Goal: Transaction & Acquisition: Purchase product/service

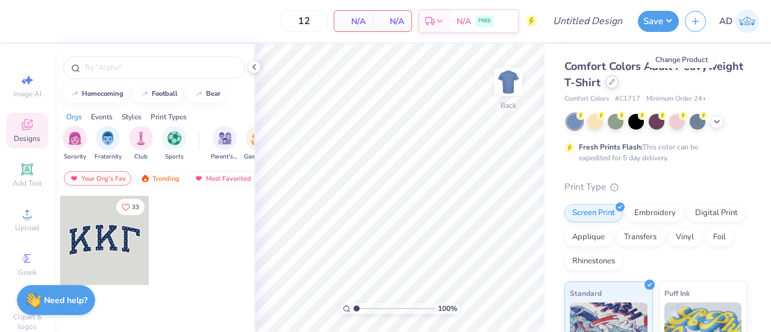
click at [615, 84] on icon at bounding box center [612, 82] width 6 height 6
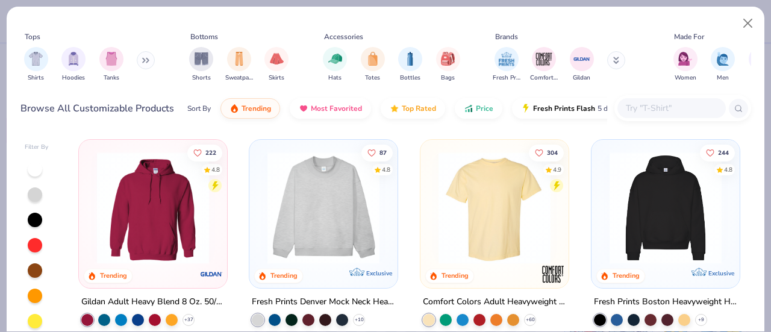
click at [647, 104] on input "text" at bounding box center [671, 108] width 93 height 14
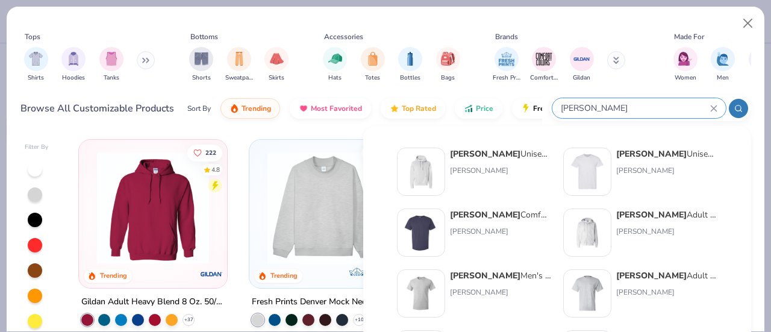
type input "hanes"
click at [477, 161] on div "Hanes Unisex 7.8 Oz. Ecosmart 50/50 Pullover Hooded Sweatshirt Hanes" at bounding box center [500, 172] width 101 height 48
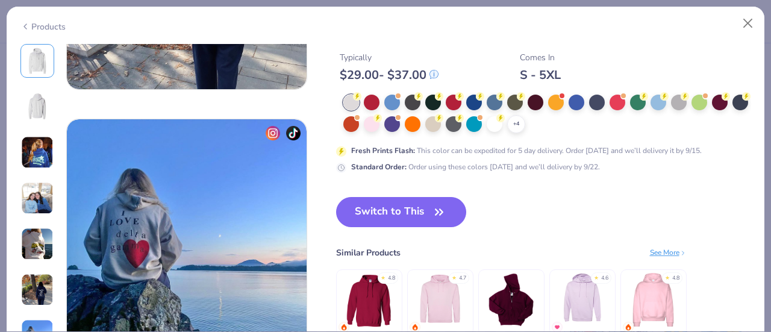
scroll to position [1546, 0]
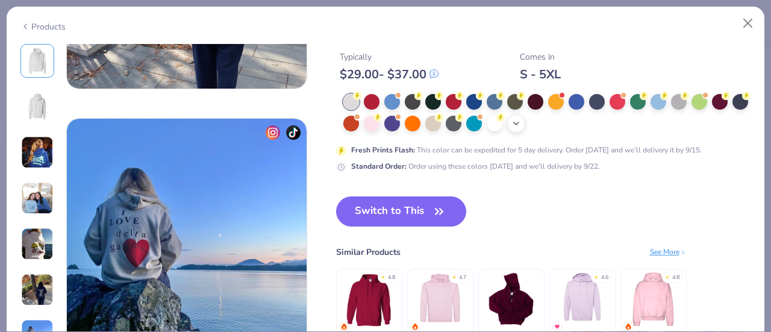
click at [521, 125] on icon at bounding box center [517, 124] width 10 height 10
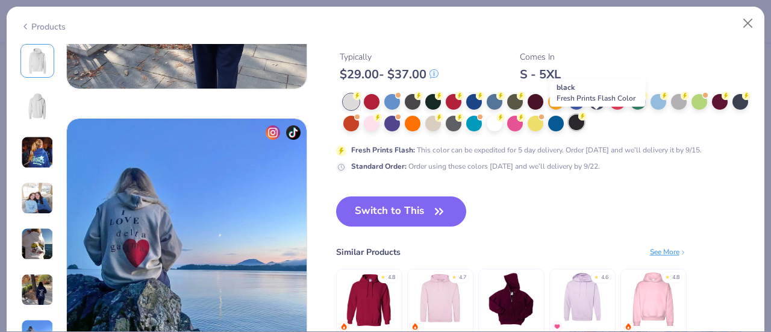
click at [585, 124] on div at bounding box center [577, 123] width 16 height 16
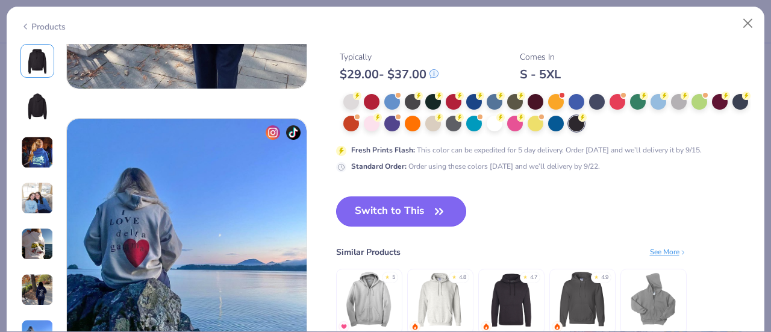
click at [382, 214] on button "Switch to This" at bounding box center [401, 211] width 131 height 30
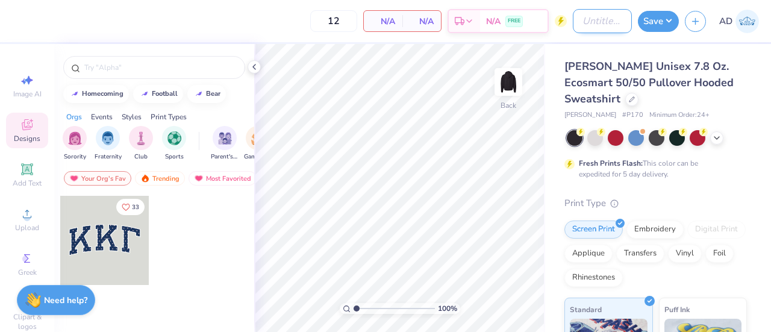
click at [602, 25] on input "Design Title" at bounding box center [602, 21] width 59 height 24
type input "Phi Sig Fall PR"
click at [80, 139] on img "filter for Sorority" at bounding box center [75, 137] width 14 height 14
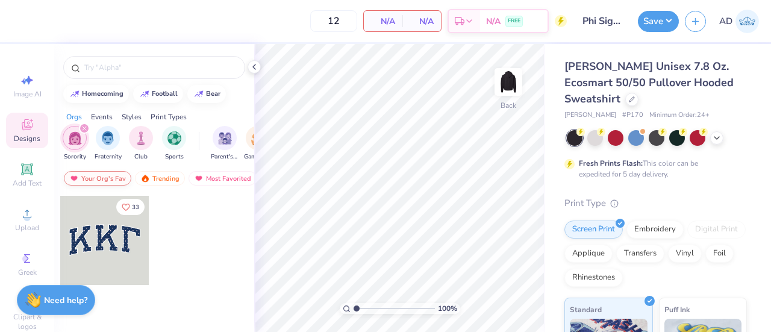
click at [105, 179] on div "Your Org's Fav" at bounding box center [98, 178] width 68 height 14
click at [174, 212] on div at bounding box center [204, 249] width 90 height 109
click at [84, 126] on icon "filter for Sorority" at bounding box center [84, 128] width 5 height 5
click at [87, 178] on div "Your Org's Fav" at bounding box center [98, 178] width 68 height 14
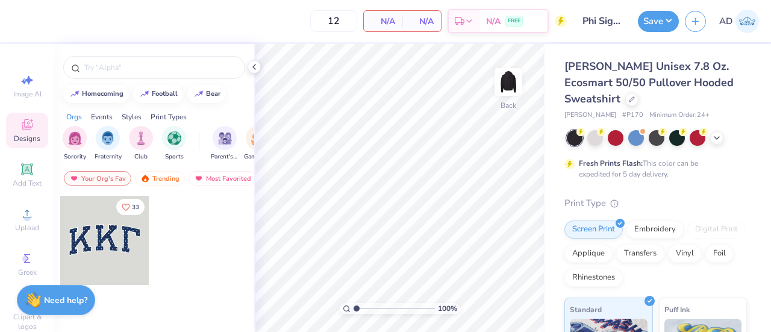
click at [190, 221] on div at bounding box center [204, 249] width 90 height 109
click at [157, 175] on div "Trending" at bounding box center [160, 178] width 50 height 14
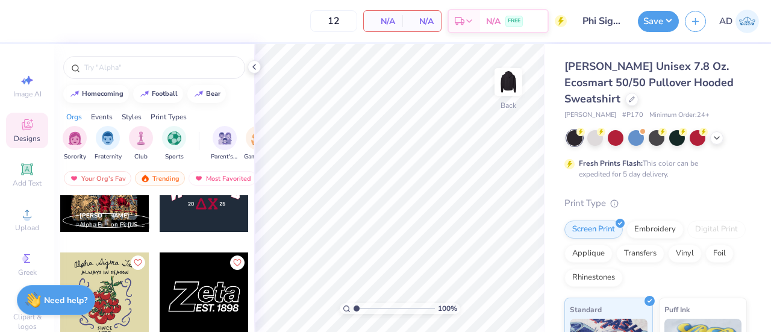
scroll to position [8212, 0]
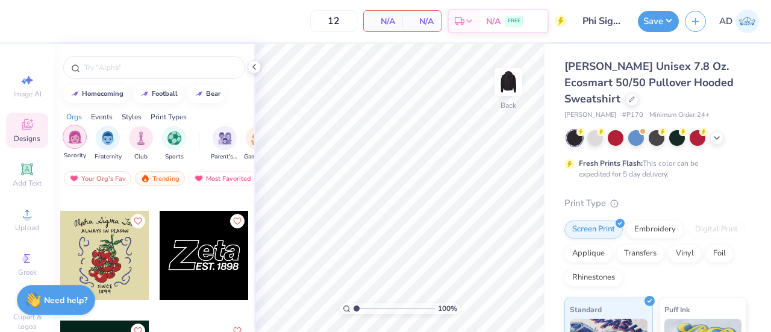
click at [64, 138] on div "filter for Sorority" at bounding box center [75, 137] width 24 height 24
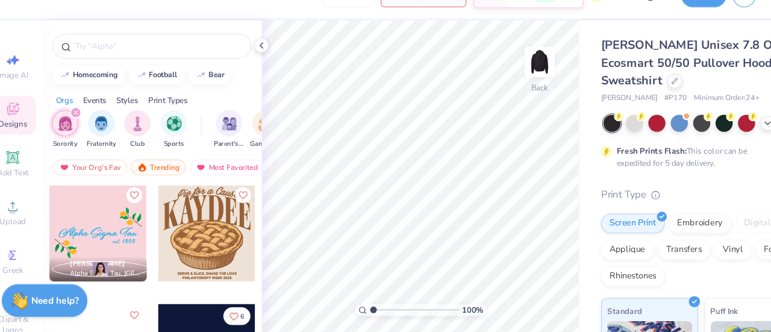
scroll to position [11301, 0]
click at [152, 69] on input "text" at bounding box center [160, 67] width 154 height 12
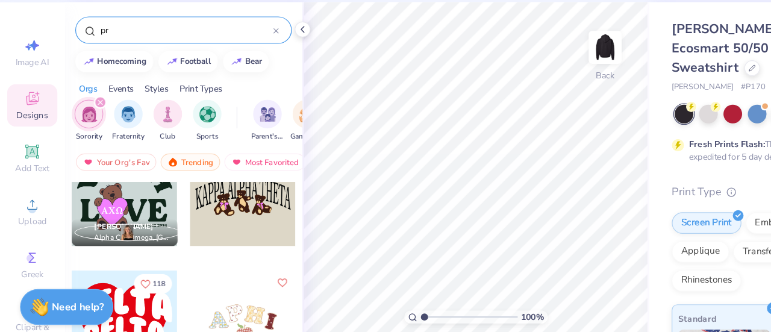
scroll to position [5396, 0]
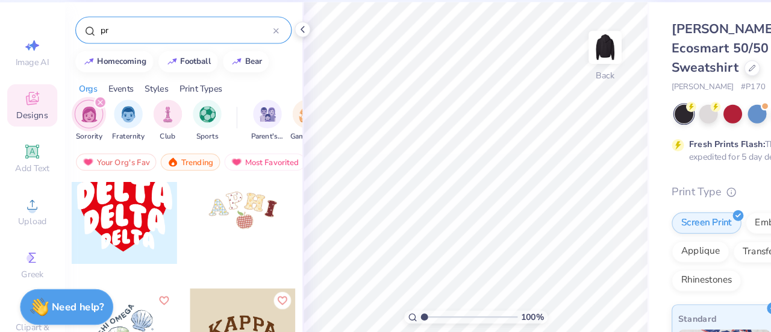
type input "pr"
click at [91, 222] on div at bounding box center [104, 219] width 89 height 89
click at [508, 84] on img at bounding box center [509, 82] width 48 height 48
click at [101, 214] on div at bounding box center [104, 219] width 89 height 89
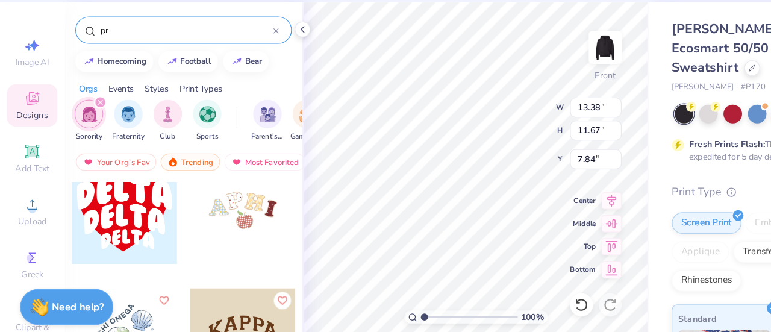
type input "7.84"
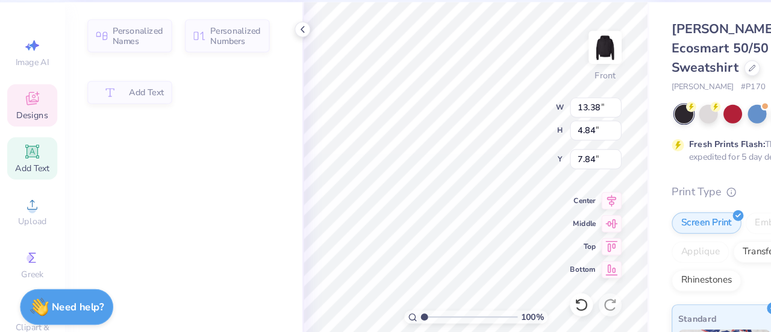
type input "4.84"
type input "8.60"
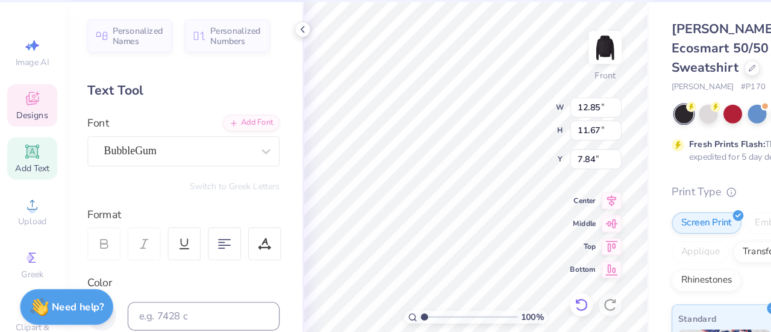
click at [487, 295] on icon at bounding box center [489, 298] width 12 height 12
type textarea "PhI"
type input "11.35"
type input "4.32"
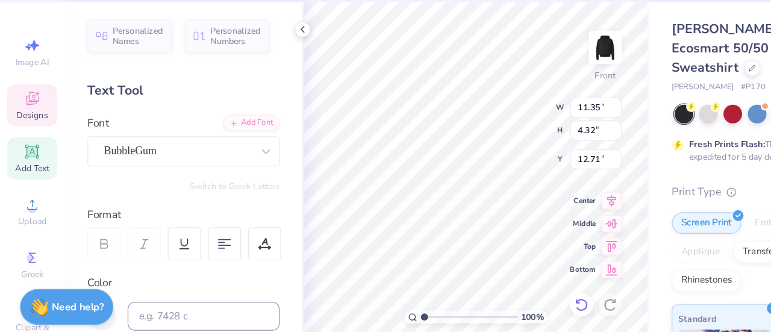
type input "12.71"
type textarea "SigmA"
type input "7.46"
type input "2.84"
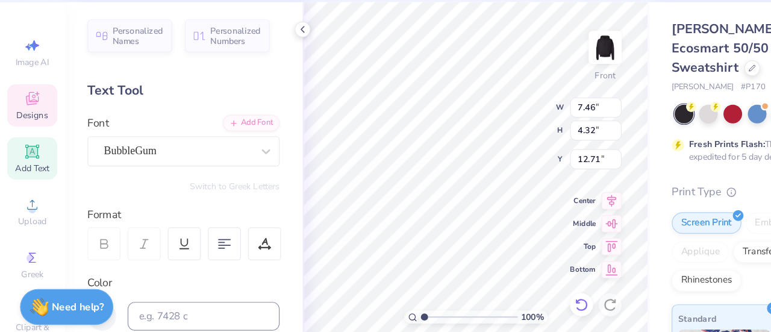
type input "16.33"
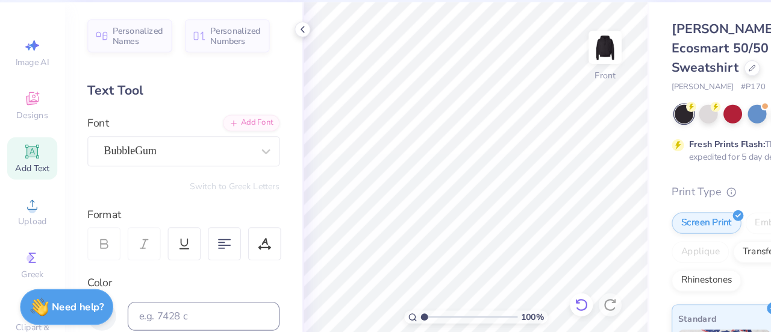
click at [491, 296] on icon at bounding box center [489, 298] width 12 height 12
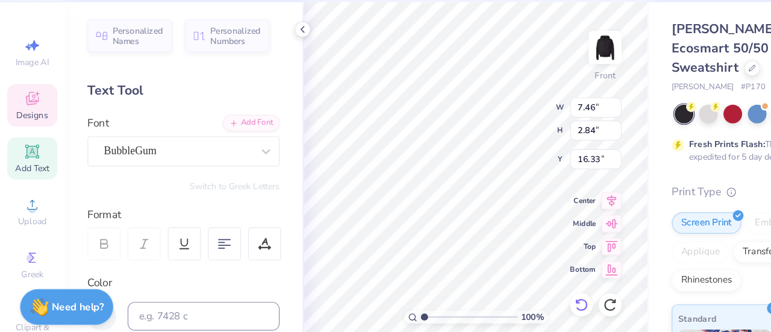
scroll to position [10, 1]
type textarea "Sigma"
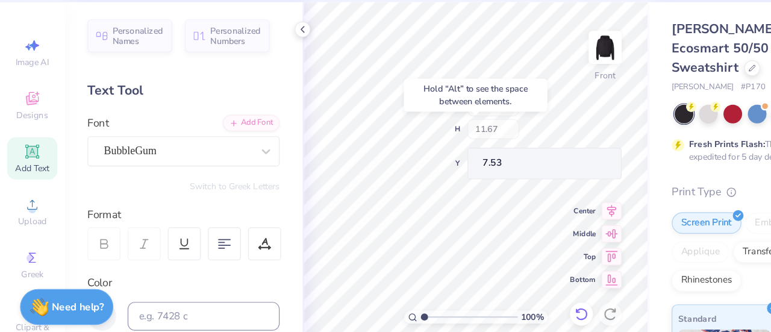
type input "7.53"
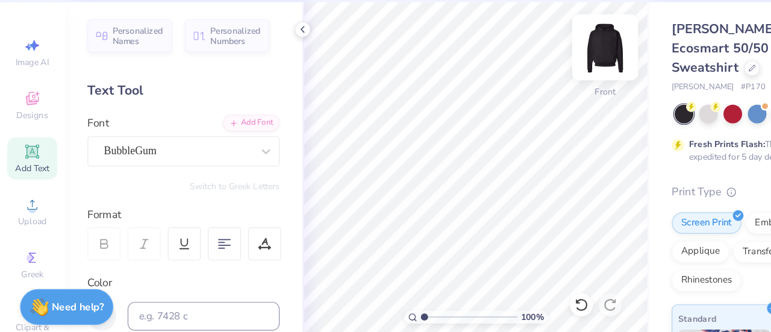
click at [512, 89] on img at bounding box center [509, 82] width 48 height 48
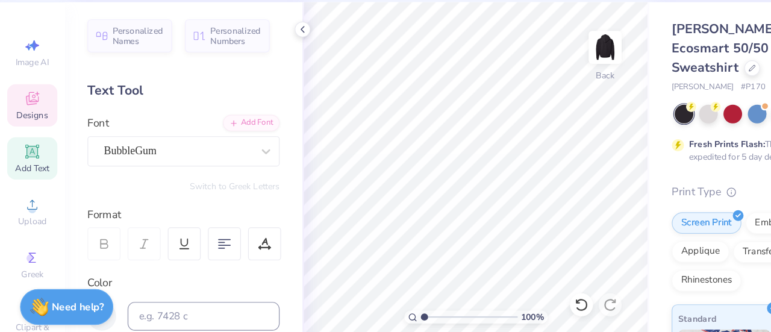
click at [22, 129] on icon at bounding box center [27, 126] width 10 height 8
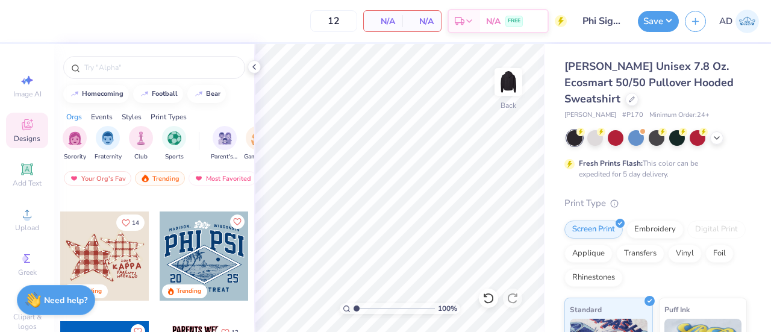
scroll to position [3275, 0]
click at [113, 247] on div at bounding box center [104, 256] width 89 height 89
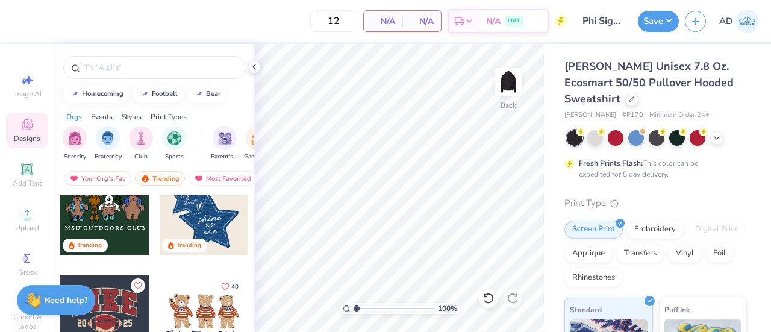
scroll to position [0, 0]
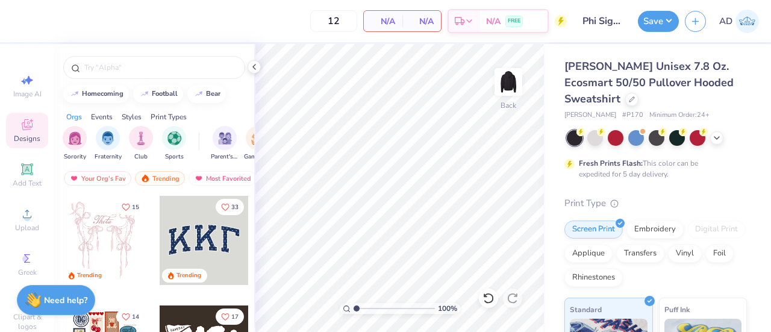
click at [192, 230] on div at bounding box center [204, 240] width 89 height 89
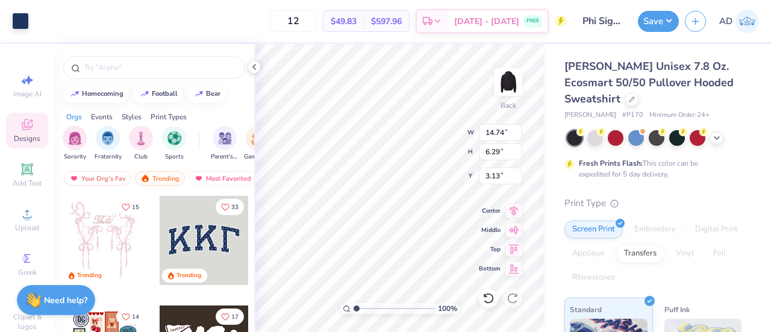
type input "14.74"
type input "6.29"
type input "3.00"
click at [491, 296] on icon at bounding box center [489, 298] width 12 height 12
click at [22, 173] on icon at bounding box center [26, 169] width 9 height 9
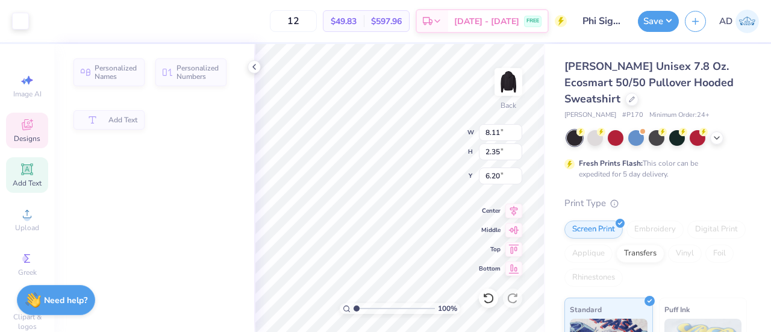
type input "8.11"
type input "2.35"
type input "6.20"
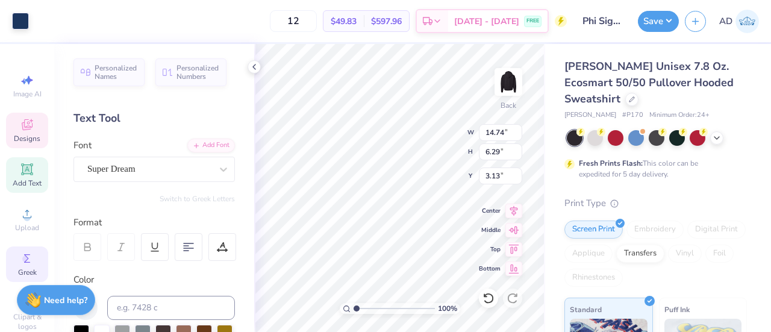
click at [31, 268] on span "Greek" at bounding box center [27, 273] width 19 height 10
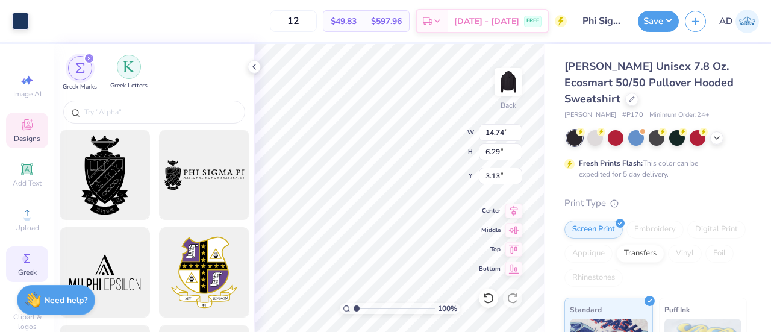
click at [129, 66] on img "filter for Greek Letters" at bounding box center [129, 67] width 12 height 12
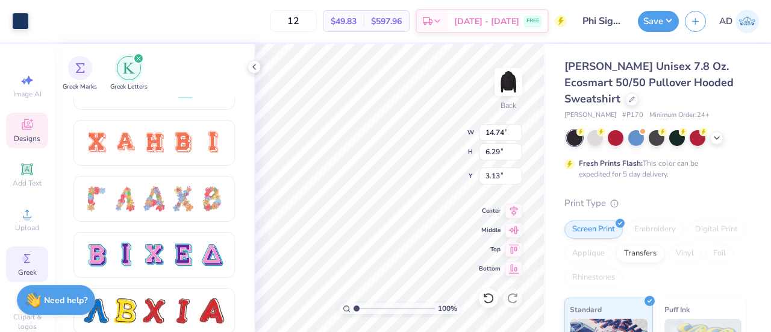
scroll to position [717, 0]
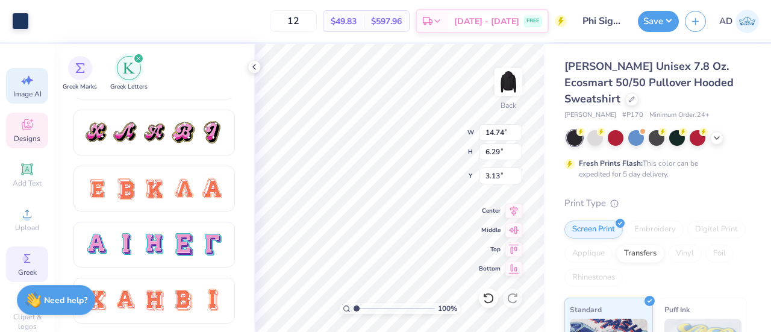
click at [29, 80] on icon at bounding box center [27, 80] width 14 height 14
select select "4"
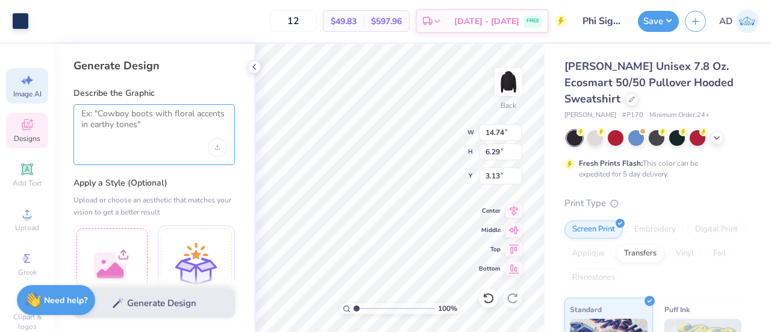
click at [142, 118] on textarea at bounding box center [154, 123] width 146 height 30
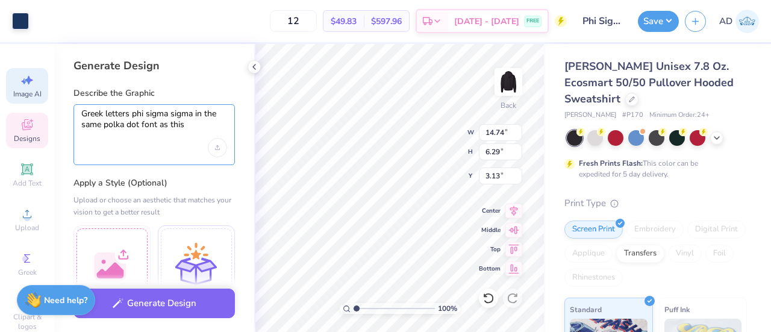
type textarea "Greek letters phi sigma sigma in the same polka dot font as this"
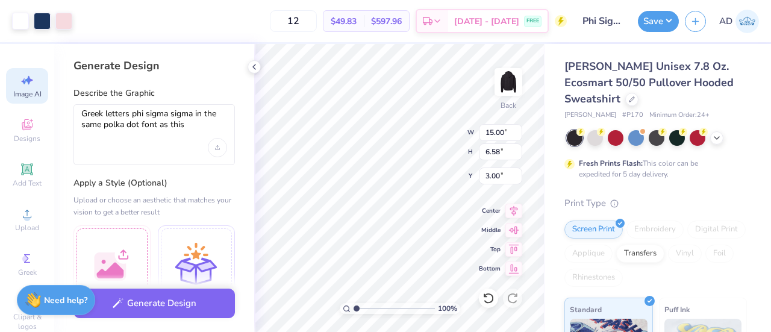
scroll to position [43, 0]
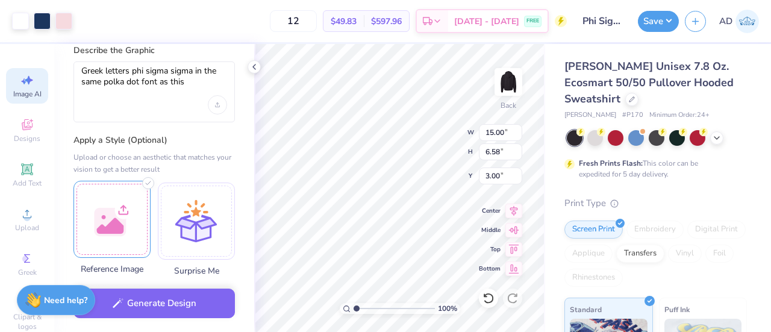
click at [110, 240] on div at bounding box center [112, 219] width 77 height 77
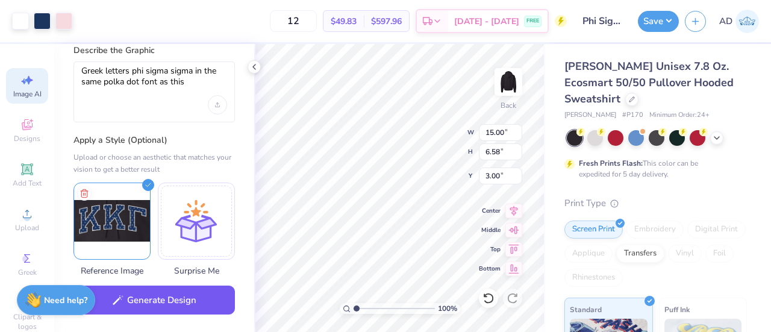
click at [172, 301] on button "Generate Design" at bounding box center [155, 301] width 162 height 30
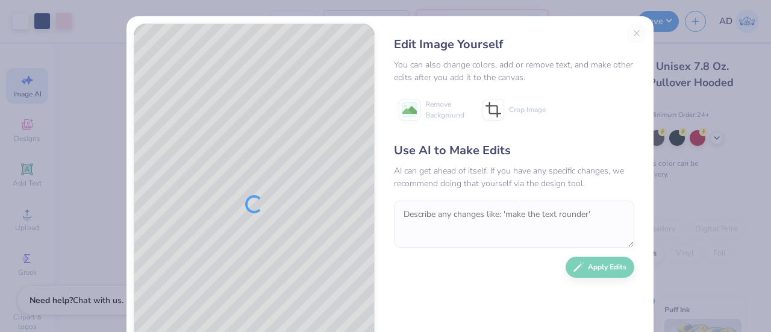
click at [626, 30] on div "Edit Image Yourself You can also change colors, add or remove text, and make ot…" at bounding box center [514, 205] width 265 height 362
click at [631, 31] on div "Edit Image Yourself You can also change colors, add or remove text, and make ot…" at bounding box center [514, 205] width 265 height 362
click at [631, 33] on div "Edit Image Yourself You can also change colors, add or remove text, and make ot…" at bounding box center [514, 205] width 265 height 362
click at [633, 36] on div "Edit Image Yourself You can also change colors, add or remove text, and make ot…" at bounding box center [514, 205] width 265 height 362
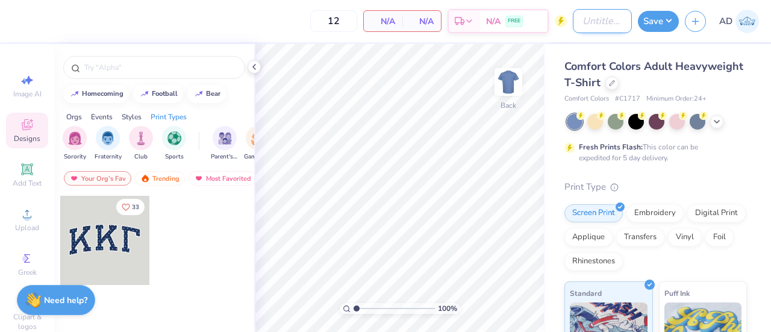
click at [579, 22] on input "Design Title" at bounding box center [602, 21] width 59 height 24
type input "Phi Sig Fall PR"
click at [615, 81] on icon at bounding box center [612, 82] width 5 height 5
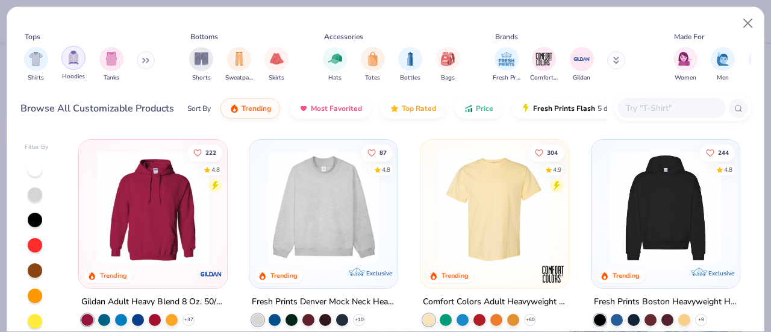
click at [74, 55] on img "filter for Hoodies" at bounding box center [73, 58] width 13 height 14
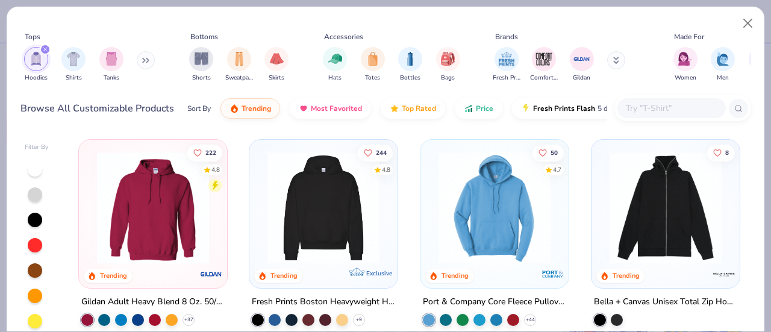
click at [659, 108] on input "text" at bounding box center [671, 108] width 93 height 14
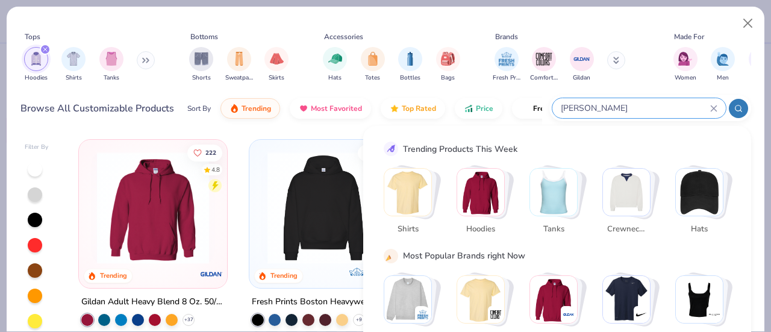
type input "[PERSON_NAME]"
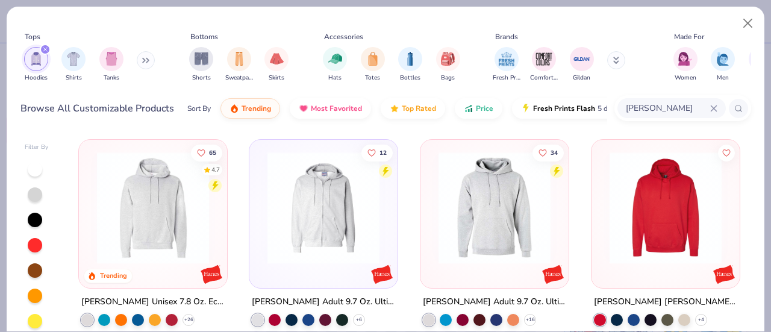
click at [145, 214] on img at bounding box center [153, 208] width 124 height 112
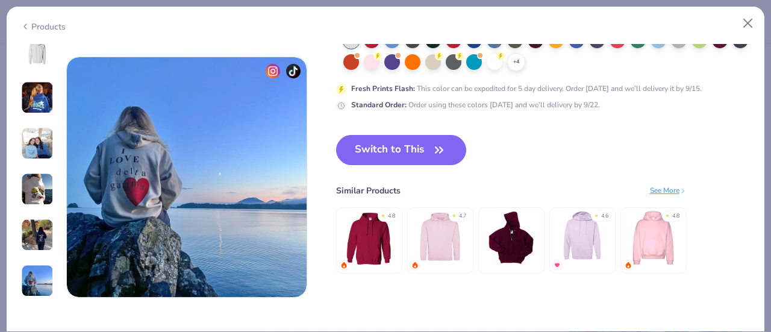
scroll to position [1514, 0]
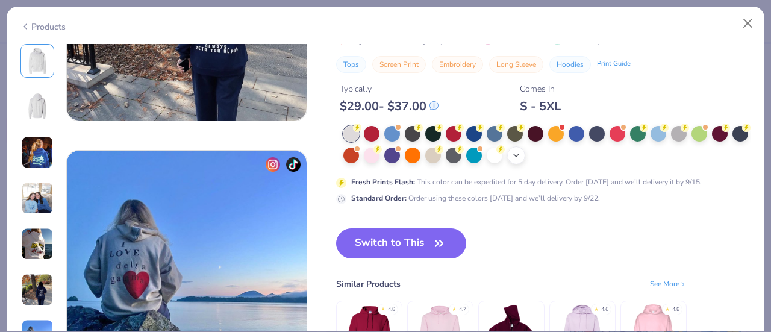
click at [519, 155] on polyline at bounding box center [516, 155] width 5 height 2
click at [585, 154] on div at bounding box center [577, 154] width 16 height 16
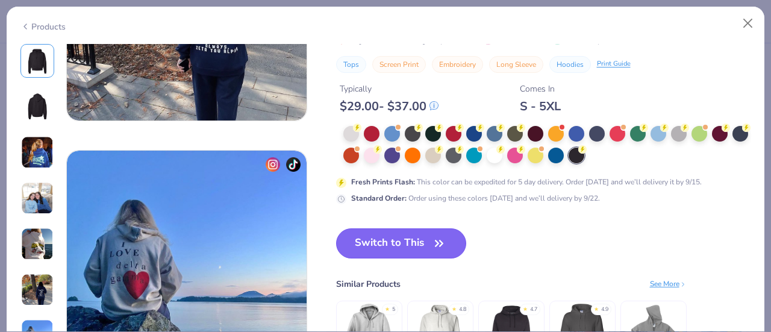
click at [409, 242] on button "Switch to This" at bounding box center [401, 243] width 131 height 30
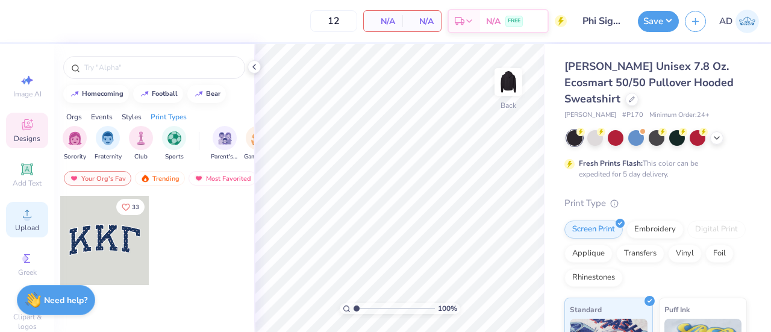
click at [20, 220] on icon at bounding box center [27, 214] width 14 height 14
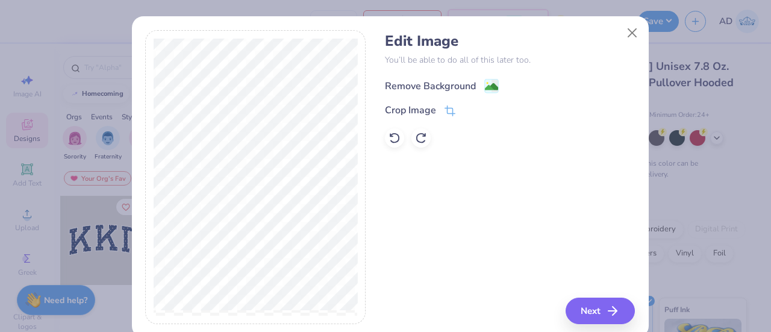
click at [473, 81] on div "Remove Background" at bounding box center [442, 85] width 114 height 15
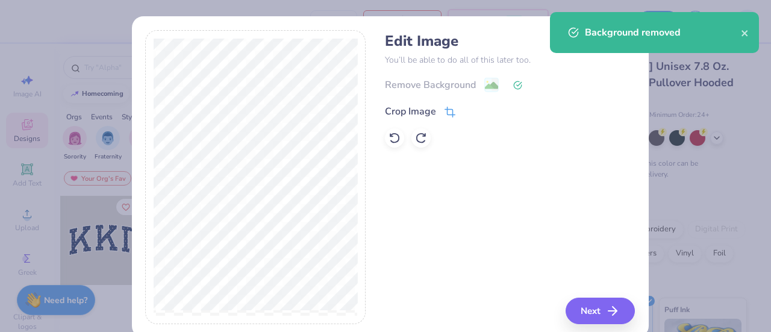
click at [445, 108] on icon at bounding box center [450, 112] width 11 height 11
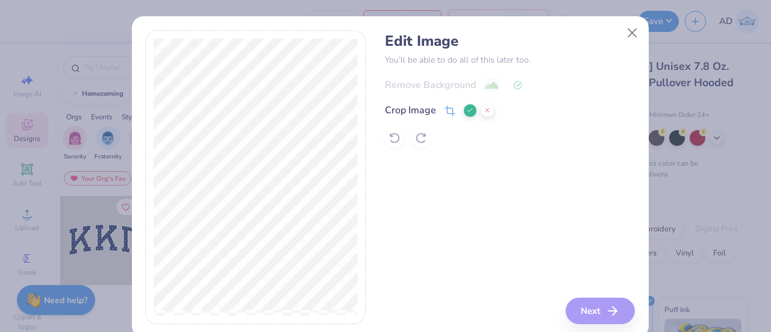
click at [261, 321] on div at bounding box center [255, 177] width 221 height 294
click at [145, 176] on div at bounding box center [255, 177] width 221 height 294
click at [467, 112] on icon at bounding box center [470, 110] width 7 height 7
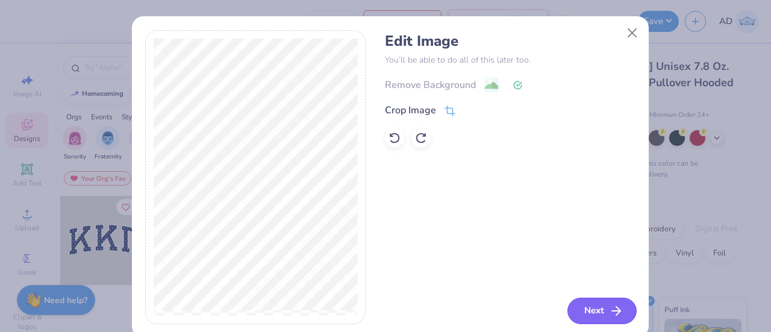
click at [609, 304] on icon "button" at bounding box center [616, 311] width 14 height 14
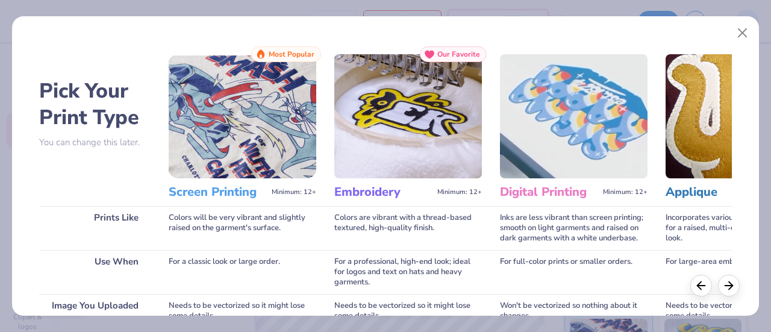
scroll to position [208, 0]
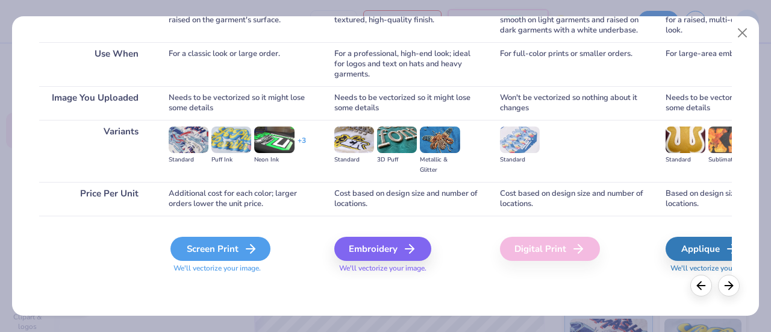
click at [225, 257] on div "Screen Print" at bounding box center [221, 249] width 100 height 24
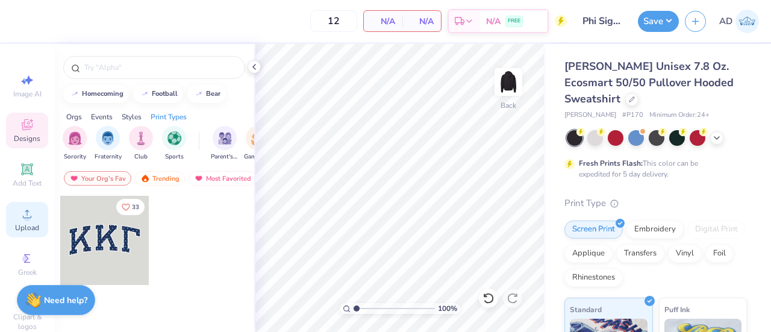
click at [22, 207] on icon at bounding box center [27, 214] width 14 height 14
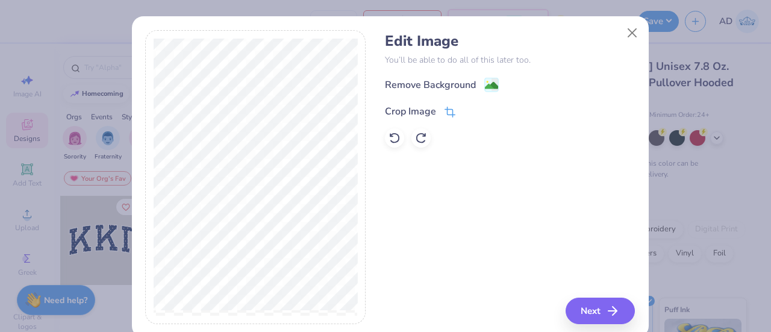
click at [445, 107] on icon at bounding box center [450, 112] width 11 height 11
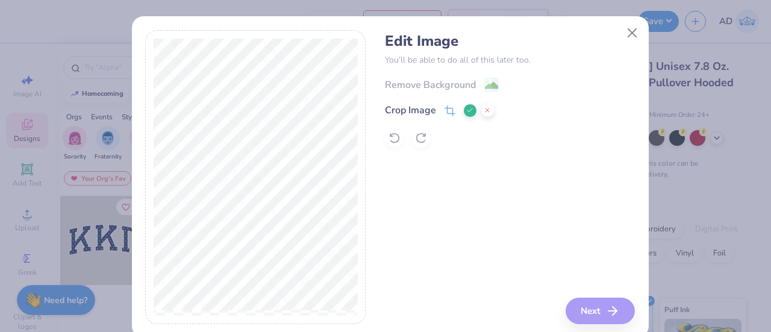
click at [467, 110] on icon at bounding box center [470, 110] width 7 height 7
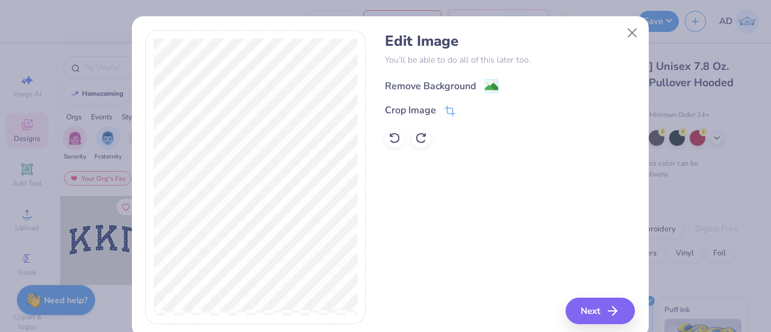
click at [468, 83] on div "Remove Background" at bounding box center [430, 86] width 91 height 14
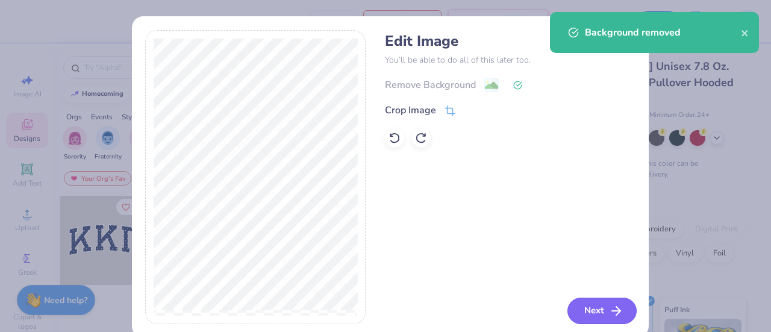
click at [592, 304] on button "Next" at bounding box center [602, 311] width 69 height 27
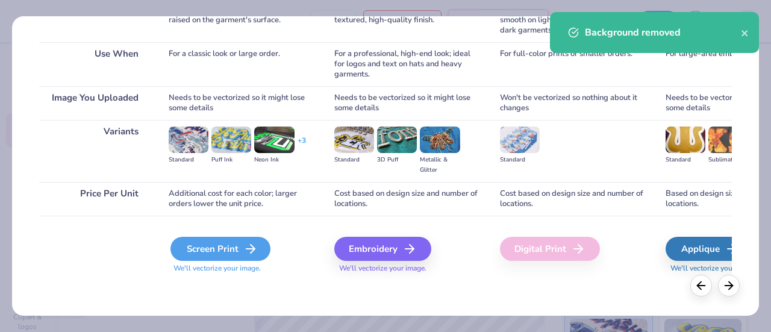
click at [242, 244] on div "Screen Print" at bounding box center [221, 249] width 100 height 24
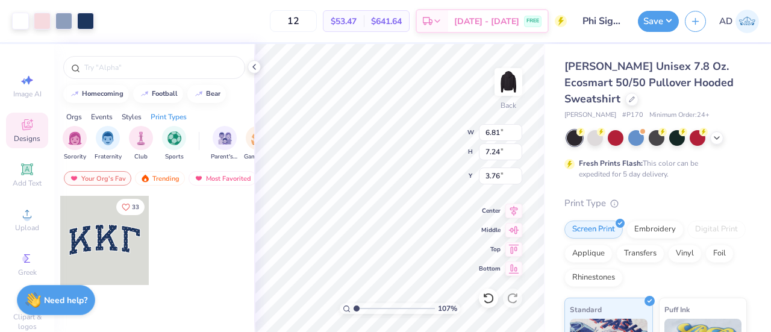
type input "1.06551999279745"
type input "3.68"
type input "3.91"
type input "7.08"
type input "1.06551999279745"
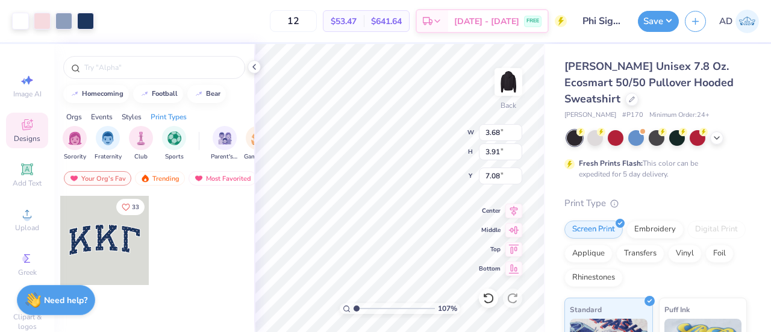
type input "2.36"
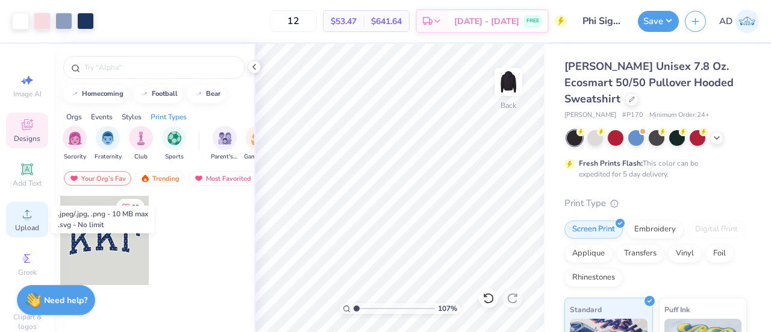
click at [20, 220] on icon at bounding box center [27, 214] width 14 height 14
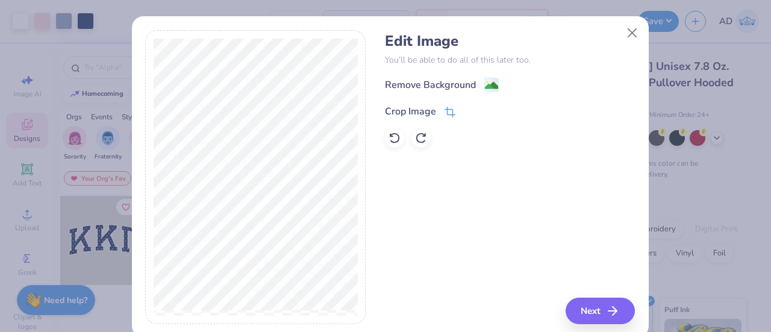
click at [448, 111] on icon at bounding box center [449, 114] width 8 height 8
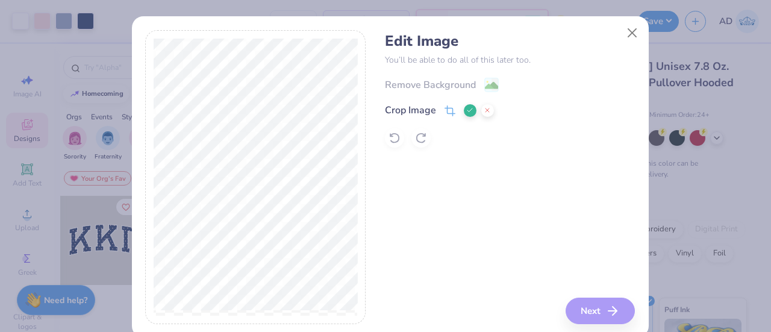
click at [467, 113] on icon at bounding box center [470, 110] width 7 height 7
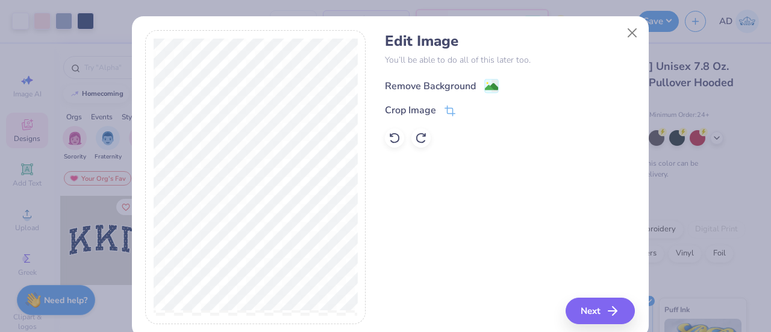
click at [472, 86] on div "Remove Background" at bounding box center [442, 85] width 114 height 15
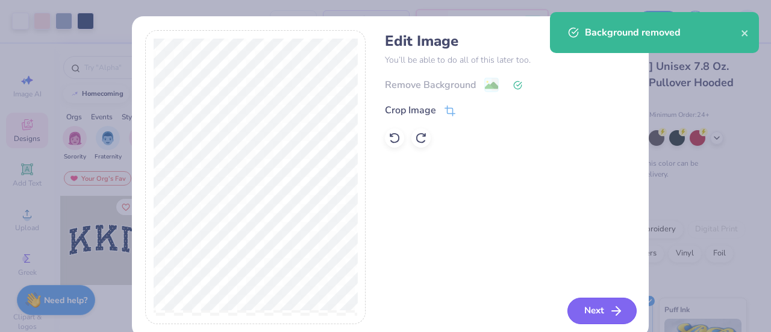
click at [592, 307] on button "Next" at bounding box center [602, 311] width 69 height 27
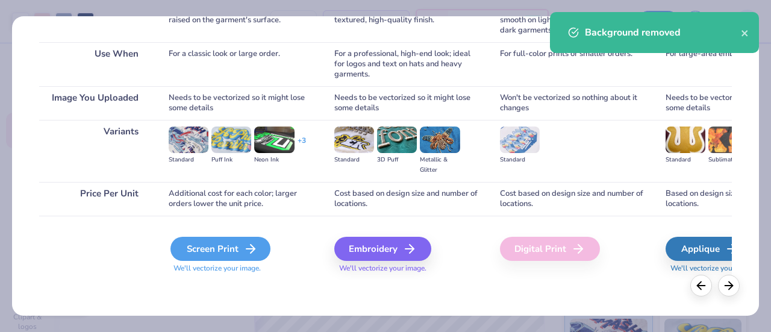
click at [235, 249] on div "Screen Print" at bounding box center [221, 249] width 100 height 24
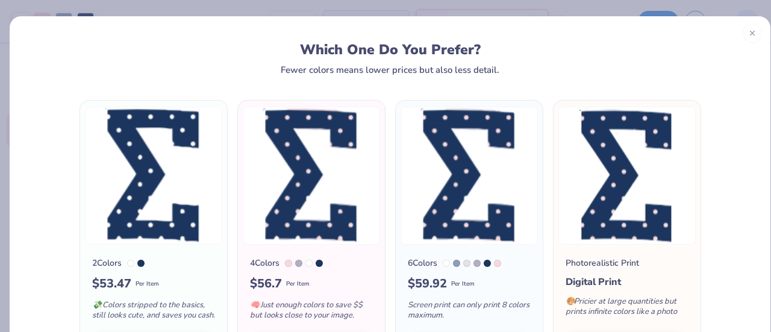
scroll to position [105, 0]
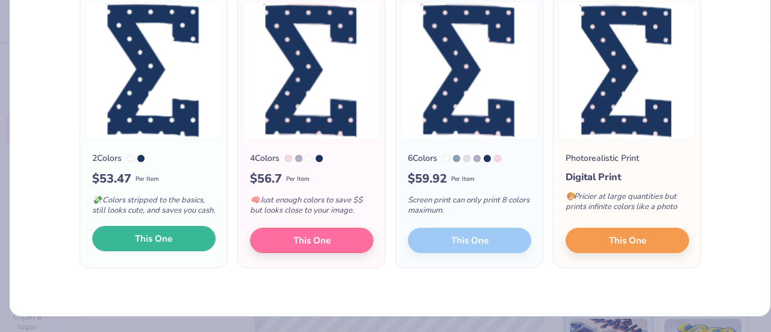
click at [143, 238] on span "This One" at bounding box center [153, 239] width 37 height 14
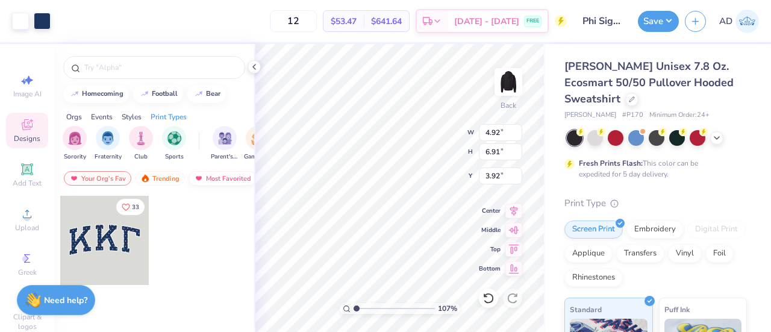
type input "1.06551999279745"
type input "2.32"
type input "3.26"
type input "1.06551999279745"
type input "4.64"
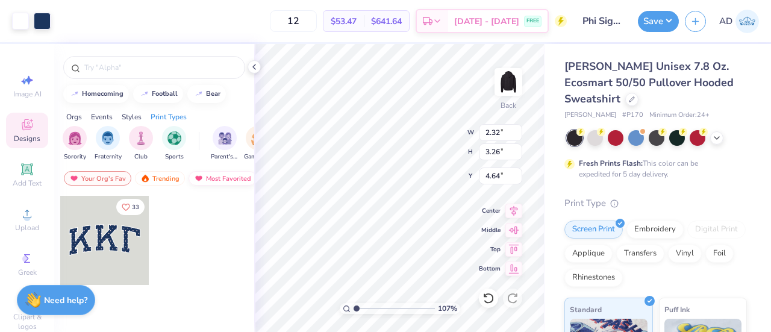
type input "1.06551999279745"
type input "7.38"
type input "1.06551999279745"
type input "3.10"
type input "3.29"
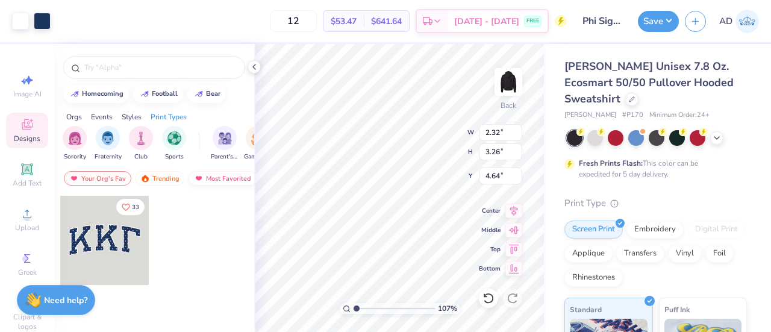
type input "1.06551999279745"
type input "1.91"
type input "2.68"
type input "1.06551999279745"
type input "4.01"
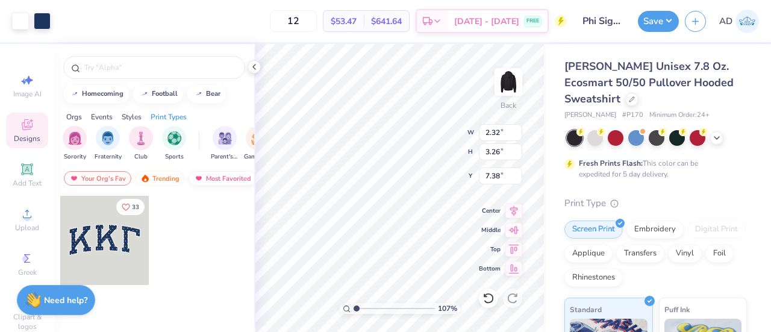
type input "1.06551999279745"
type input "1.91"
type input "2.68"
type input "4.01"
type input "1.06551999279745"
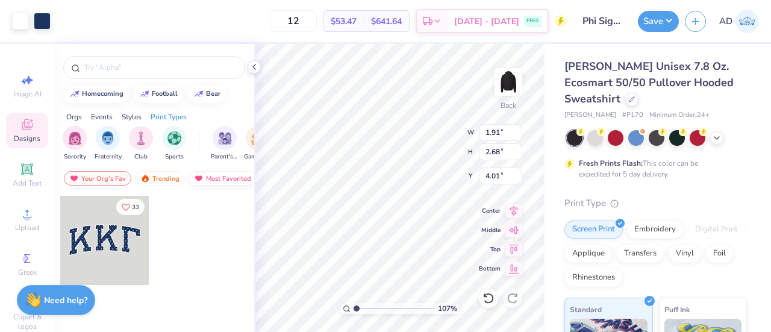
type input "2.32"
type input "3.26"
type input "7.38"
type input "1.06551999279745"
type input "5.35"
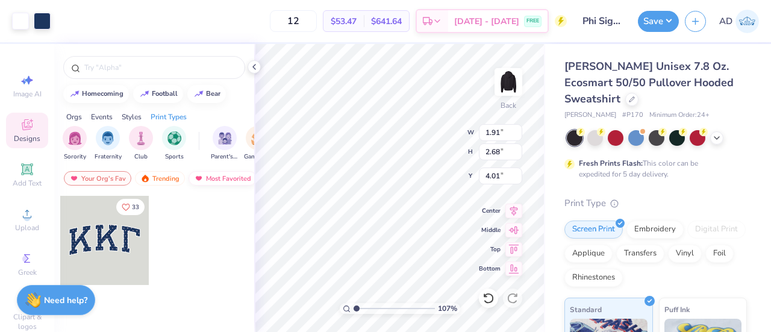
type input "1.06551999279745"
type input "5.35"
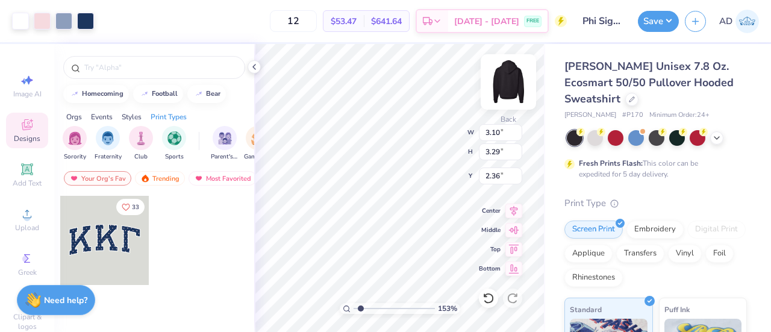
type input "1.53027576899354"
type input "2.05"
click at [84, 21] on div at bounding box center [85, 19] width 17 height 17
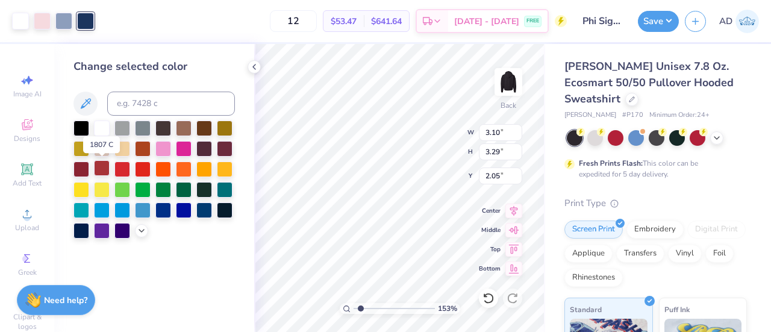
click at [102, 168] on div at bounding box center [102, 168] width 16 height 16
click at [165, 147] on div at bounding box center [164, 148] width 16 height 16
click at [184, 145] on div at bounding box center [184, 148] width 16 height 16
click at [185, 207] on div at bounding box center [184, 209] width 16 height 16
click at [139, 229] on icon at bounding box center [142, 230] width 10 height 10
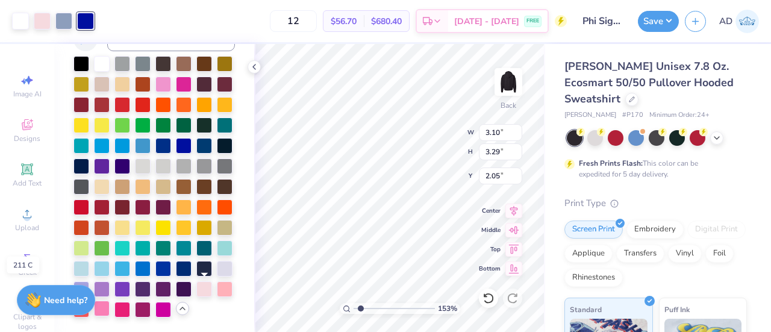
click at [110, 301] on div at bounding box center [102, 309] width 16 height 16
click at [217, 289] on div at bounding box center [225, 288] width 16 height 16
click at [196, 286] on div at bounding box center [204, 288] width 16 height 16
click at [17, 21] on div at bounding box center [20, 19] width 17 height 17
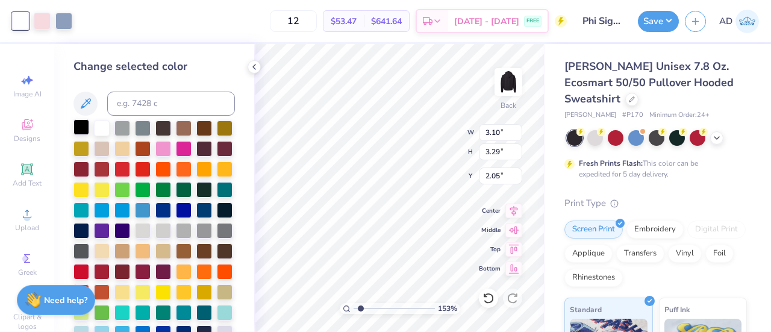
click at [80, 127] on div at bounding box center [82, 127] width 16 height 16
click at [61, 17] on div at bounding box center [63, 19] width 17 height 17
click at [81, 133] on div at bounding box center [82, 127] width 16 height 16
click at [483, 301] on icon at bounding box center [489, 298] width 12 height 12
click at [483, 300] on icon at bounding box center [489, 298] width 12 height 12
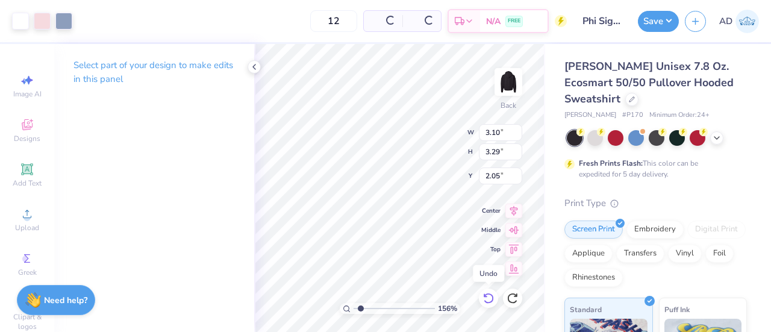
click at [483, 300] on icon at bounding box center [489, 298] width 12 height 12
click at [485, 300] on icon at bounding box center [489, 298] width 12 height 12
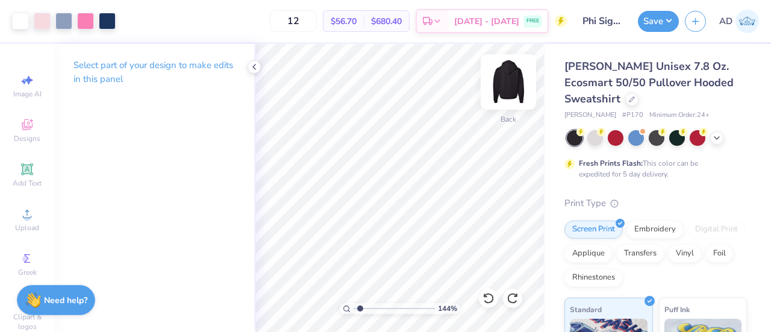
click at [509, 80] on img at bounding box center [509, 82] width 48 height 48
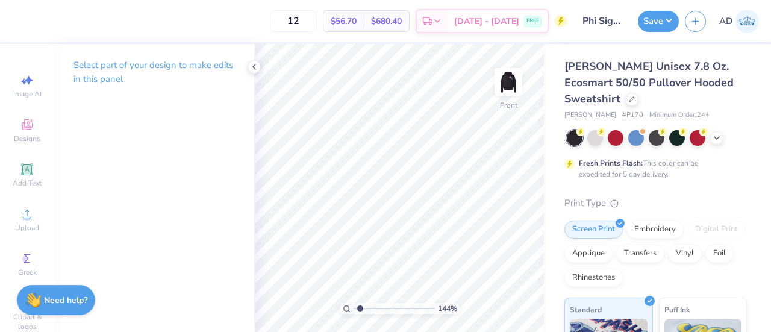
click at [509, 80] on img at bounding box center [509, 82] width 24 height 24
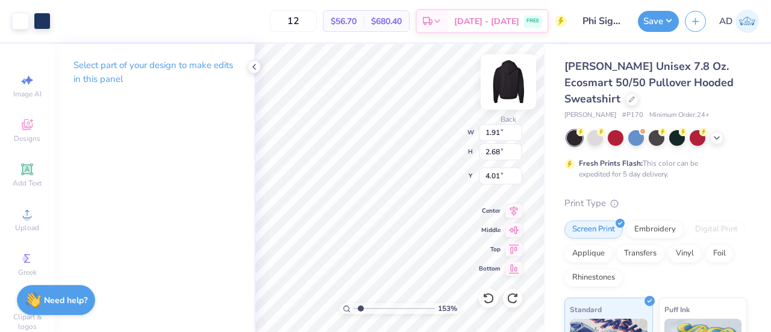
type input "1.53230942421032"
type input "3.10"
type input "3.29"
type input "2.05"
click at [83, 15] on div at bounding box center [85, 19] width 17 height 17
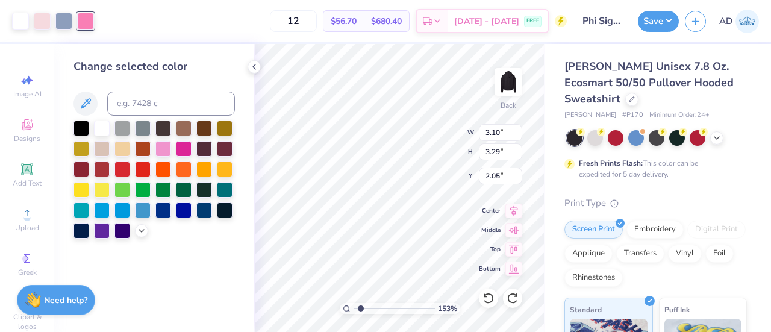
click at [164, 203] on div at bounding box center [164, 211] width 16 height 16
click at [183, 206] on div at bounding box center [184, 209] width 16 height 16
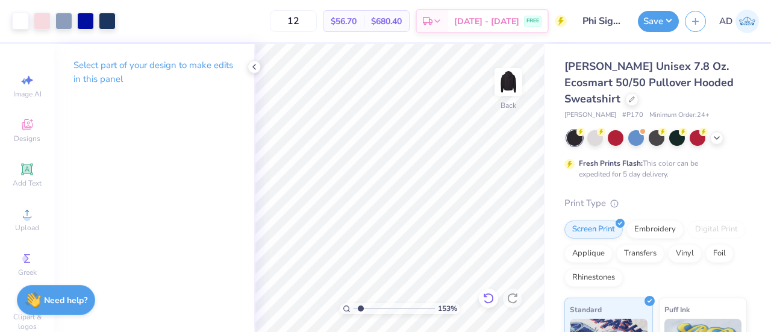
click at [488, 294] on icon at bounding box center [489, 298] width 12 height 12
click at [491, 294] on icon at bounding box center [488, 298] width 10 height 11
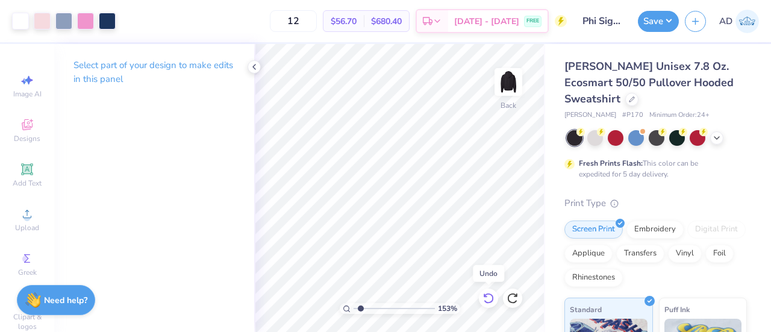
click at [488, 295] on icon at bounding box center [489, 298] width 12 height 12
click at [488, 294] on icon at bounding box center [488, 298] width 10 height 11
click at [23, 132] on div "Designs" at bounding box center [27, 131] width 42 height 36
type input "1.2238566597509"
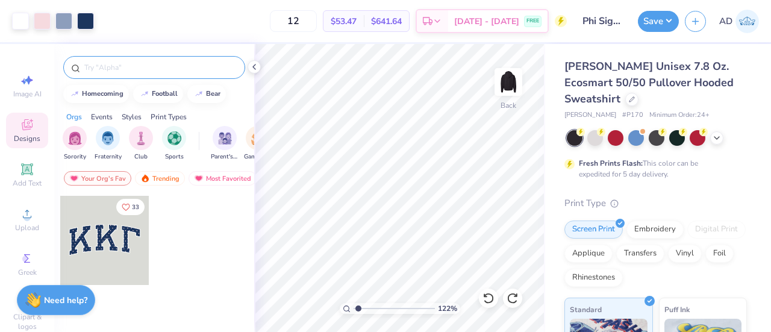
click at [115, 68] on input "text" at bounding box center [160, 67] width 154 height 12
type input "polka dot star"
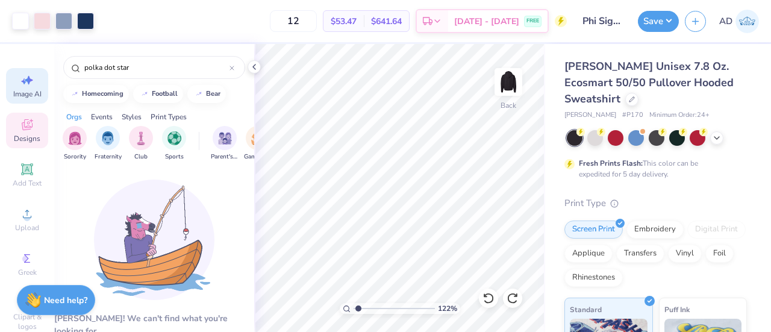
click at [14, 82] on div "Image AI" at bounding box center [27, 86] width 42 height 36
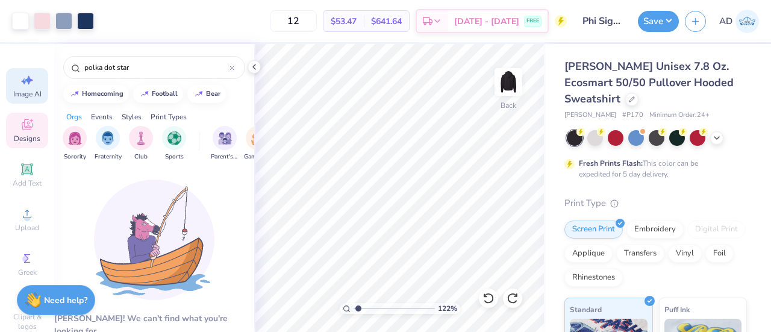
type input "1.2238566597509"
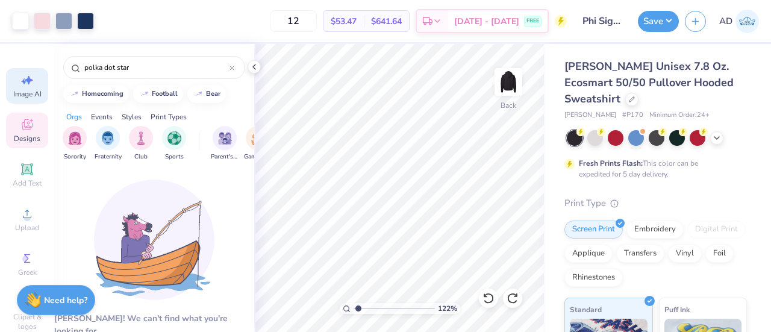
select select "4"
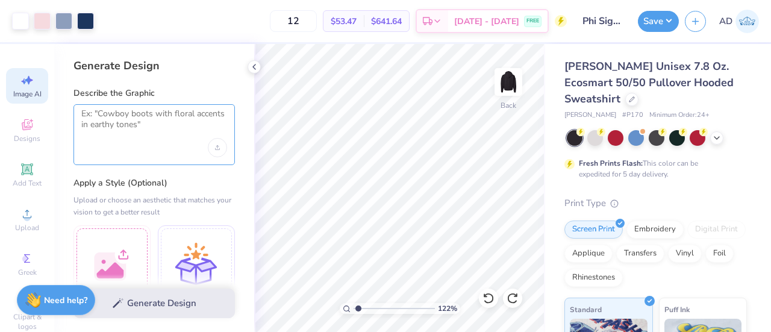
click at [133, 125] on textarea at bounding box center [154, 123] width 146 height 30
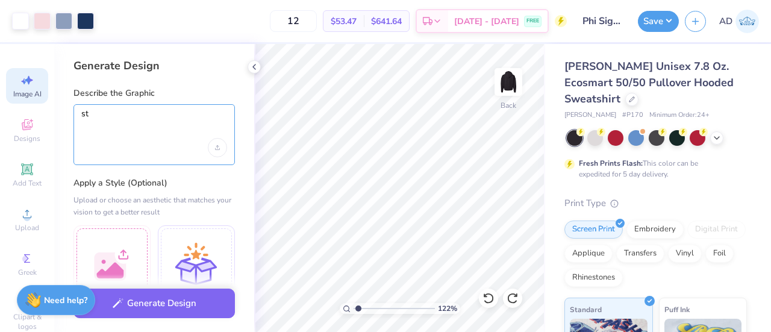
type textarea "s"
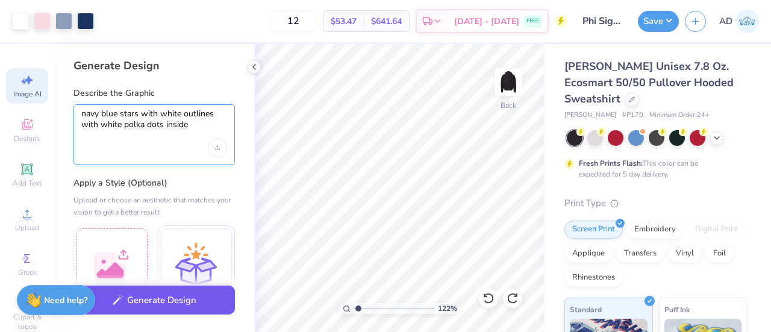
type textarea "navy blue stars with white outlines with white polka dots inside"
click at [161, 303] on button "Generate Design" at bounding box center [155, 301] width 162 height 30
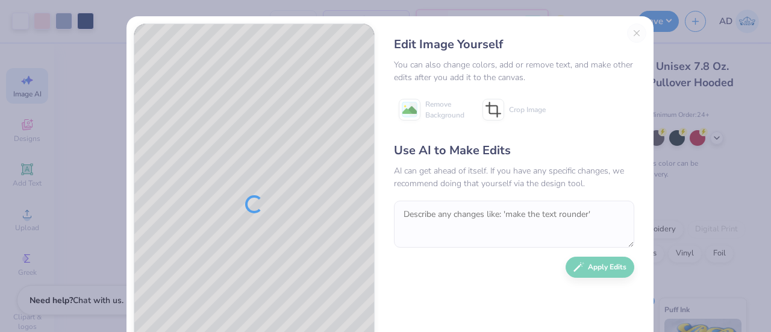
click at [631, 33] on div "Edit Image Yourself You can also change colors, add or remove text, and make ot…" at bounding box center [514, 205] width 265 height 362
click at [628, 31] on div "Edit Image Yourself You can also change colors, add or remove text, and make ot…" at bounding box center [514, 205] width 265 height 362
click at [630, 33] on div "Edit Image Yourself You can also change colors, add or remove text, and make ot…" at bounding box center [514, 205] width 265 height 362
click at [629, 30] on div "Edit Image Yourself You can also change colors, add or remove text, and make ot…" at bounding box center [514, 205] width 265 height 362
click at [488, 106] on icon at bounding box center [491, 111] width 11 height 11
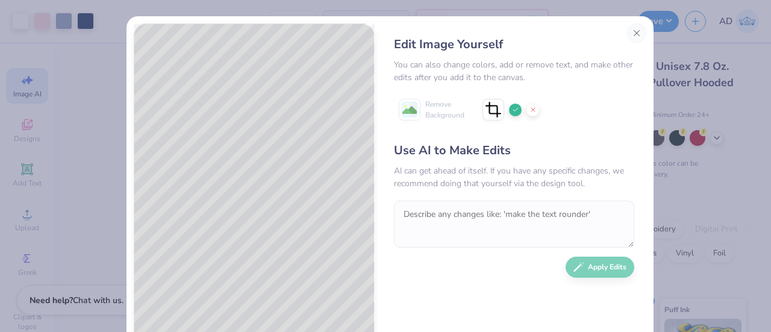
click at [512, 109] on icon at bounding box center [515, 109] width 7 height 7
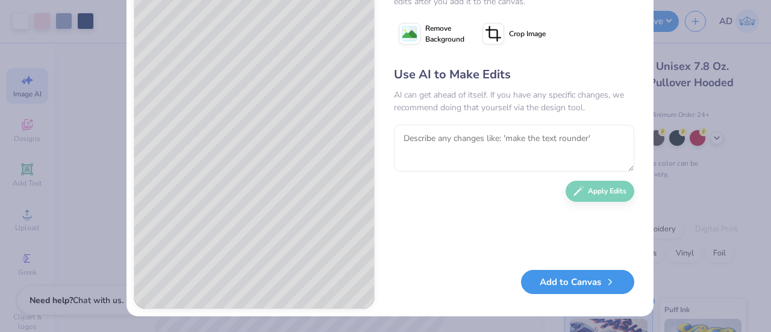
click at [557, 285] on button "Add to Canvas" at bounding box center [577, 282] width 113 height 25
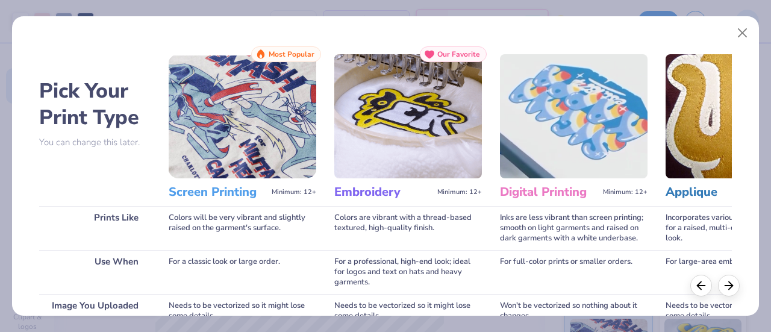
scroll to position [208, 0]
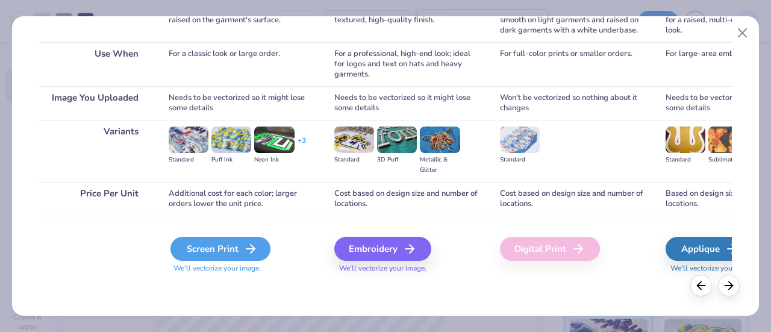
click at [219, 245] on div "Screen Print" at bounding box center [221, 249] width 100 height 24
type input "1.2238566597509"
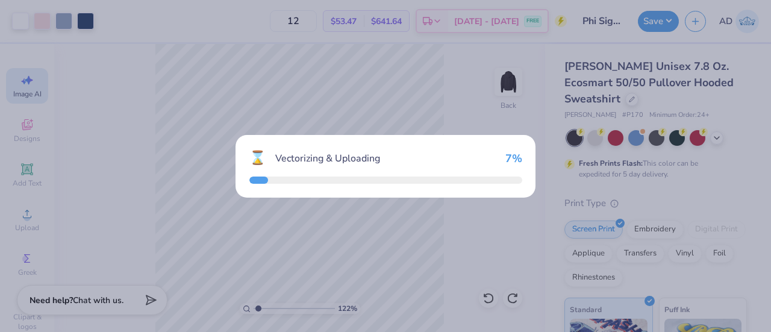
click at [237, 248] on div "⌛ Vectorizing & Uploading 7 %" at bounding box center [385, 166] width 771 height 332
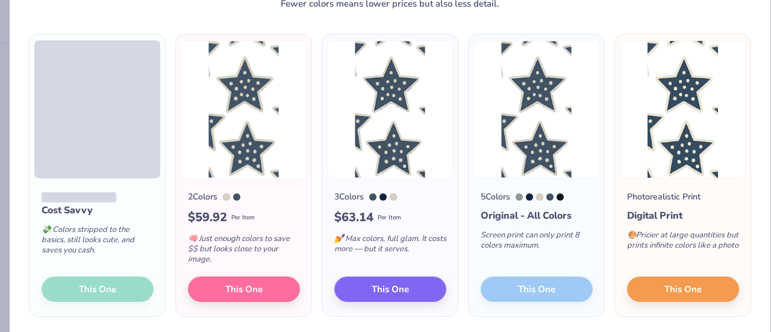
scroll to position [65, 0]
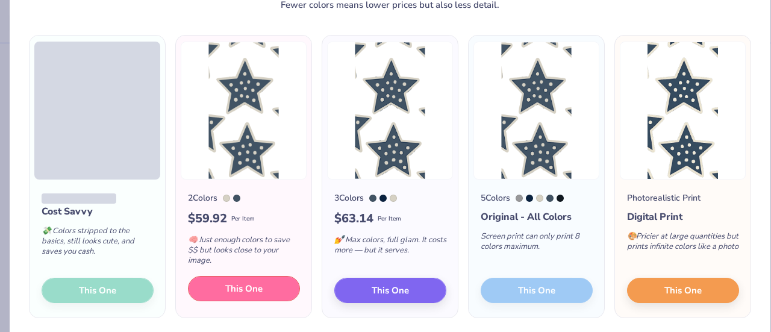
click at [232, 285] on span "This One" at bounding box center [243, 289] width 37 height 14
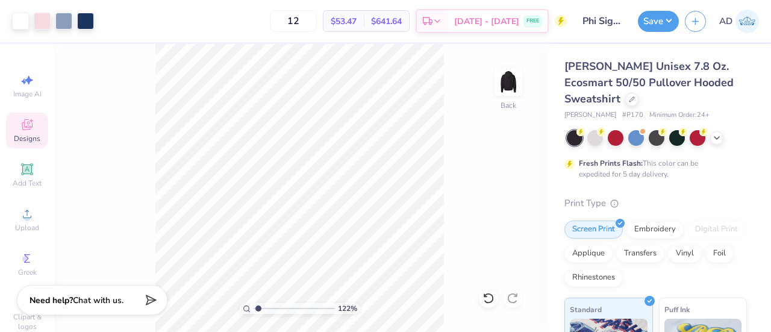
click at [22, 124] on icon at bounding box center [27, 126] width 10 height 8
type input "1.2238566597509"
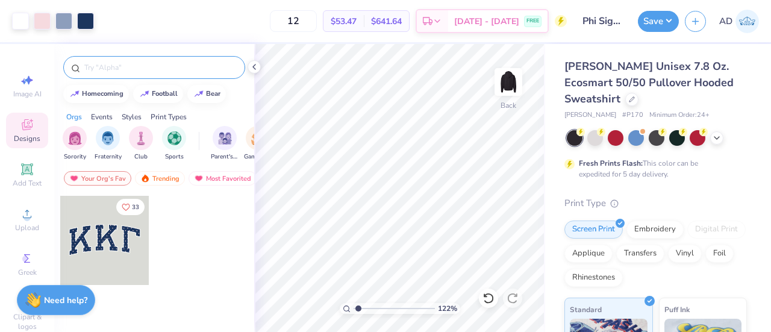
click at [108, 69] on input "text" at bounding box center [160, 67] width 154 height 12
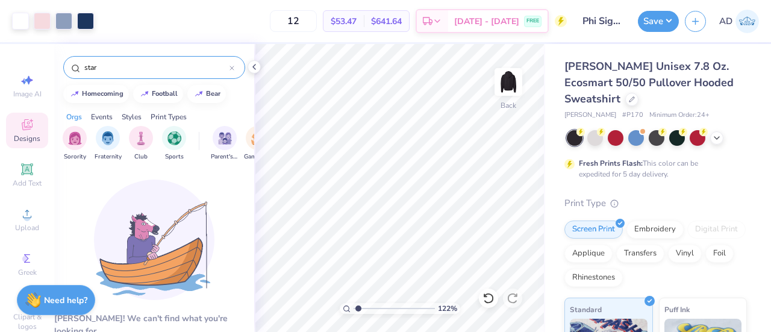
scroll to position [32, 0]
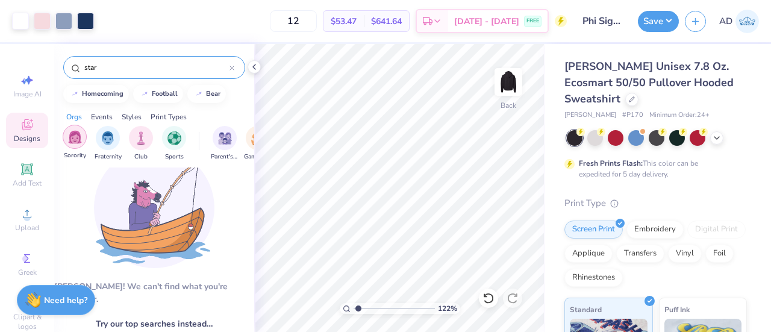
type input "star"
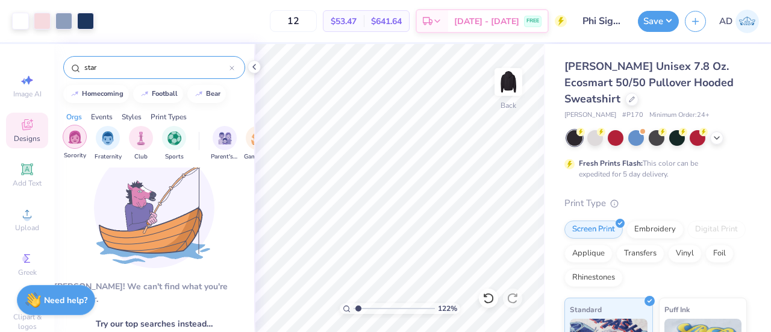
click at [75, 136] on img "filter for Sorority" at bounding box center [75, 137] width 14 height 14
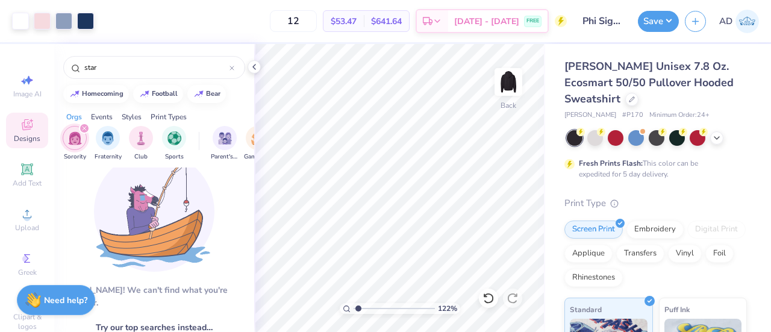
scroll to position [0, 0]
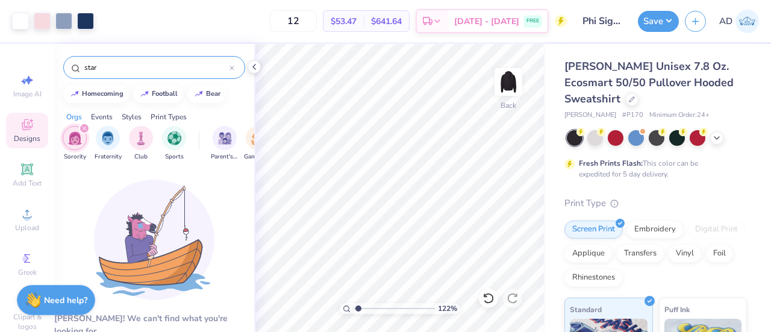
click at [229, 66] on input "star" at bounding box center [156, 67] width 146 height 12
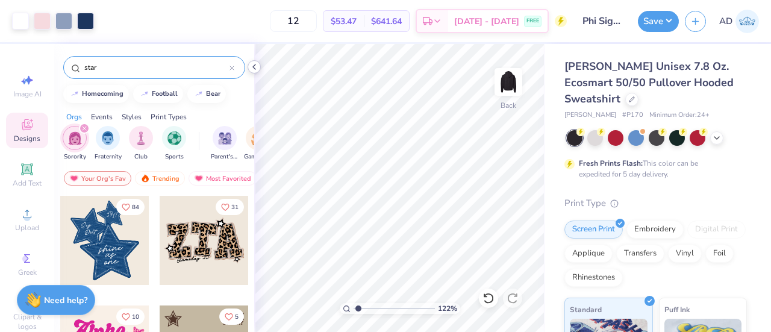
click at [251, 61] on div at bounding box center [254, 66] width 13 height 13
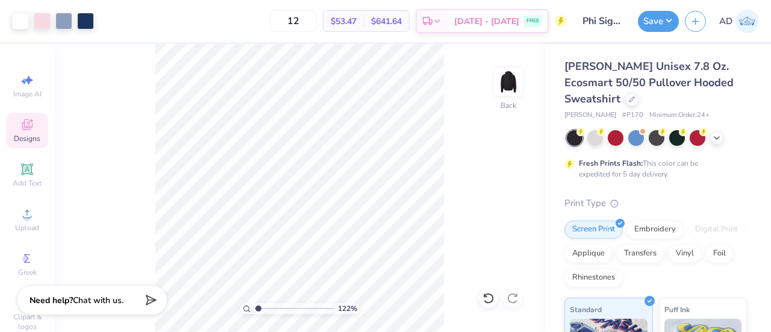
click at [24, 127] on icon at bounding box center [27, 125] width 14 height 14
type input "1.2238566597509"
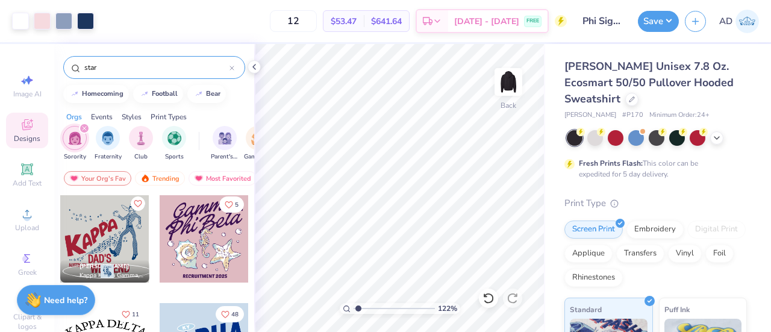
scroll to position [2856, 0]
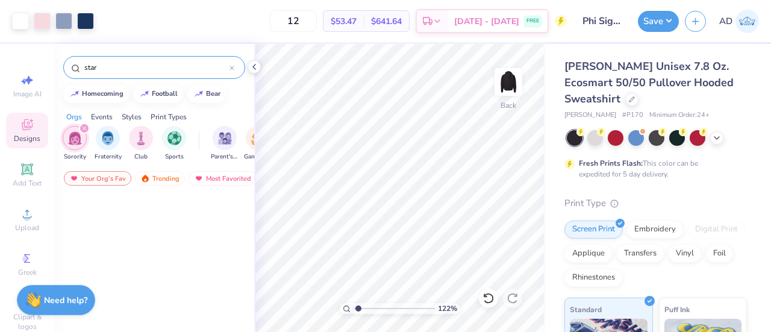
scroll to position [2856, 0]
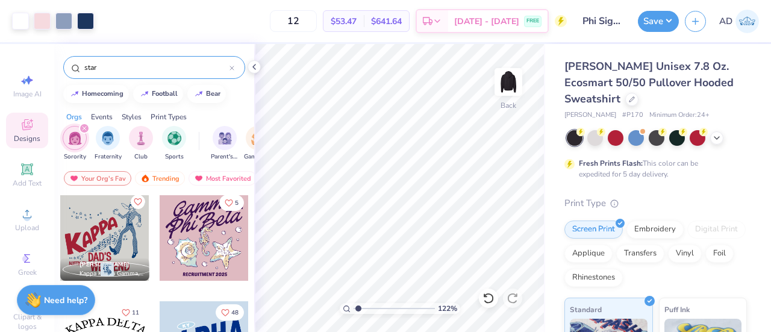
click at [84, 68] on input "star" at bounding box center [156, 67] width 146 height 12
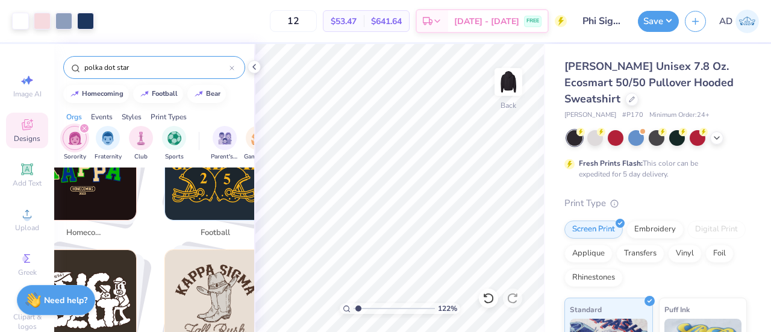
scroll to position [0, 0]
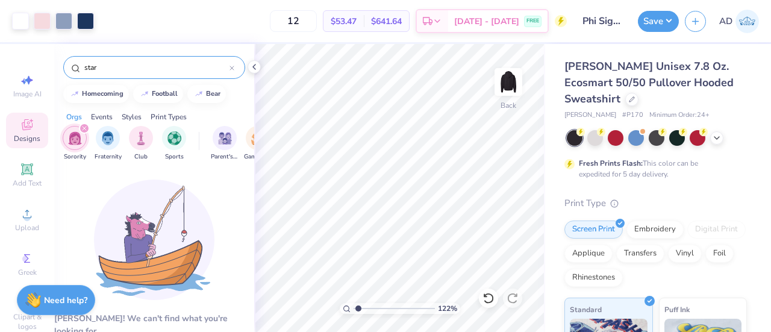
type input "star"
click at [107, 60] on div "star" at bounding box center [154, 67] width 182 height 23
click at [113, 73] on div "star" at bounding box center [154, 67] width 182 height 23
type input "1.2238566597509"
click at [231, 64] on div at bounding box center [232, 67] width 5 height 11
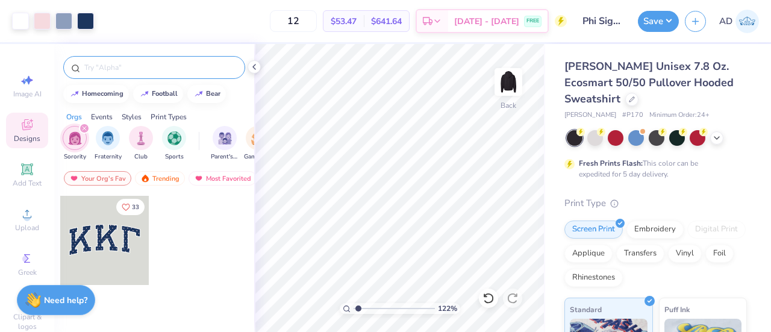
click at [123, 67] on input "text" at bounding box center [160, 67] width 154 height 12
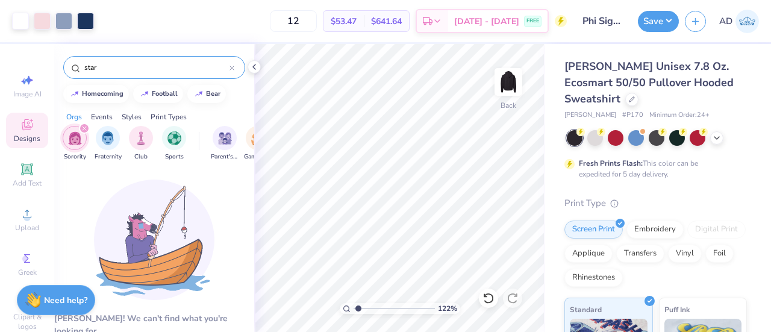
type input "star"
click at [83, 127] on icon "filter for Sorority" at bounding box center [85, 129] width 4 height 4
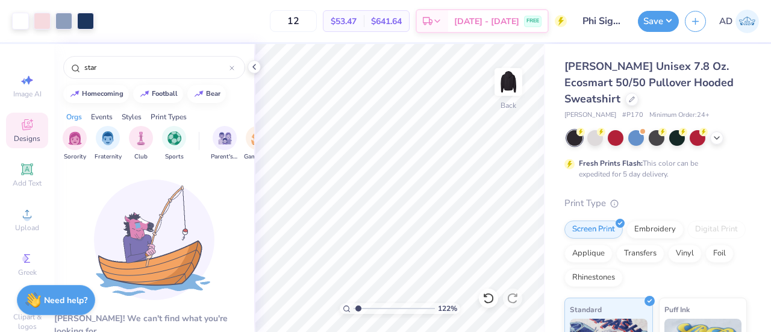
click at [72, 117] on div "Orgs" at bounding box center [74, 117] width 16 height 11
click at [133, 115] on div "Styles" at bounding box center [132, 117] width 20 height 11
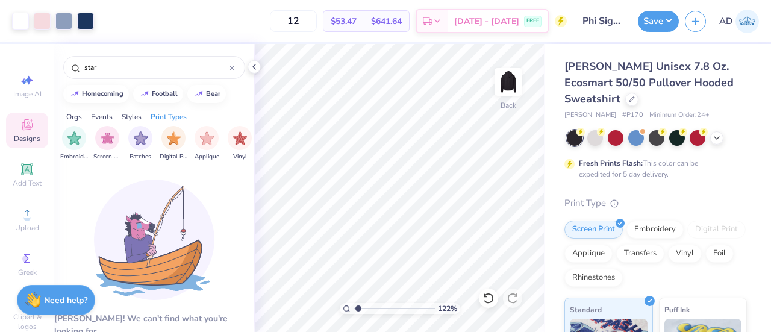
scroll to position [0, 1020]
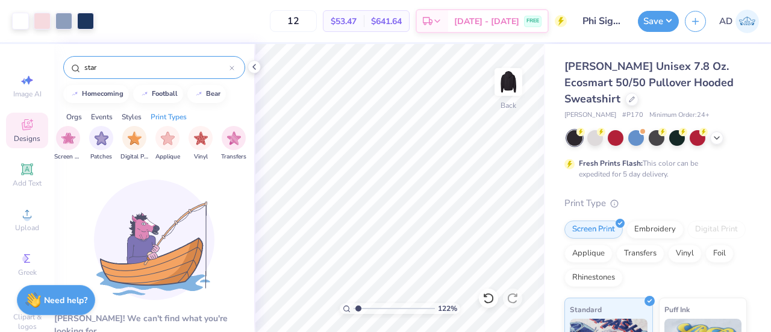
click at [232, 69] on icon at bounding box center [232, 68] width 5 height 5
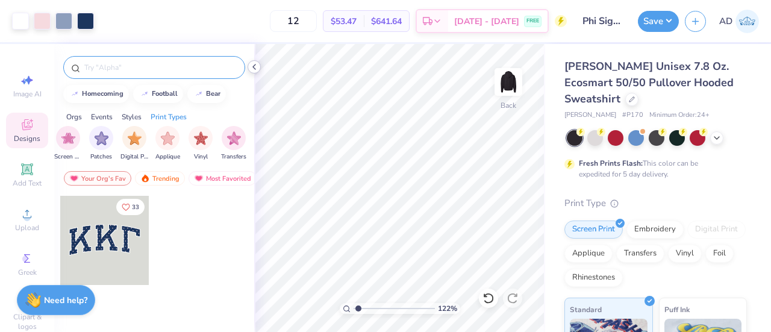
click at [253, 68] on icon at bounding box center [255, 67] width 10 height 10
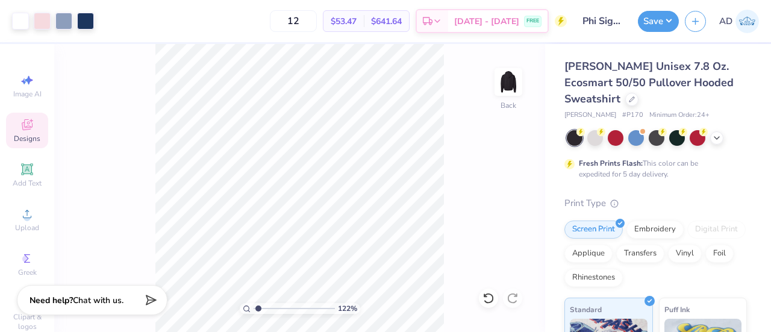
click at [22, 129] on icon at bounding box center [27, 126] width 10 height 8
type input "1.2238566597509"
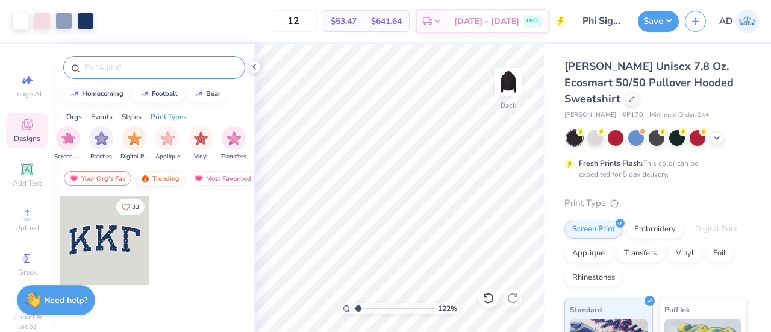
click at [168, 177] on div "Trending" at bounding box center [160, 178] width 50 height 14
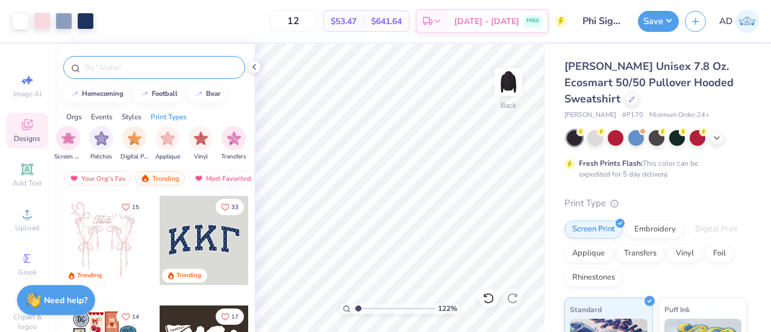
click at [121, 65] on input "text" at bounding box center [160, 67] width 154 height 12
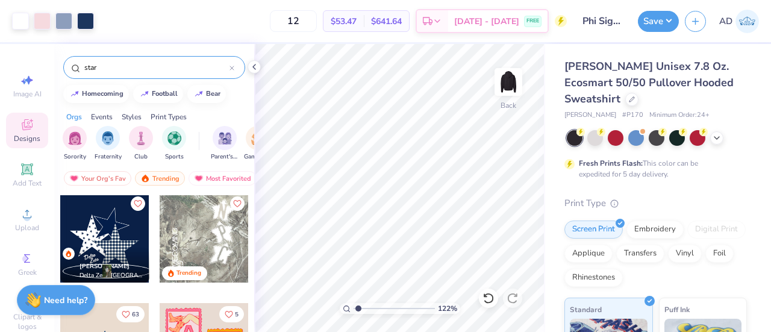
scroll to position [439, 0]
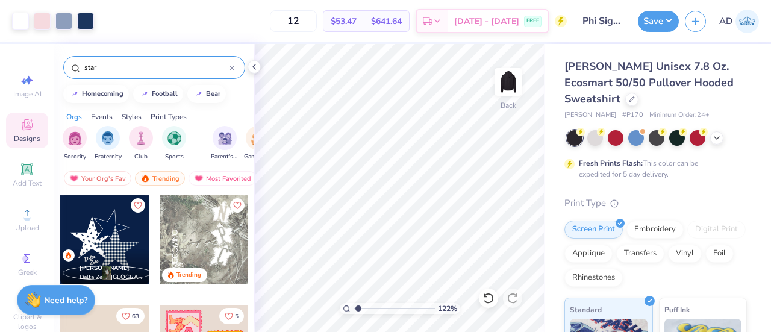
type input "star"
click at [117, 234] on div at bounding box center [104, 239] width 89 height 89
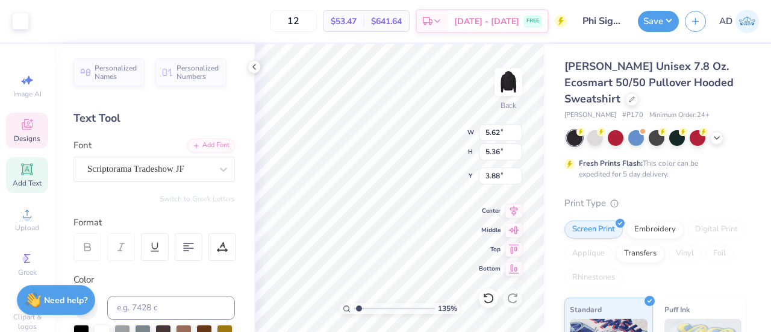
type input "1.3490166521464"
type input "3.10"
type input "2.96"
type input "1.3490166521464"
type input "11.29"
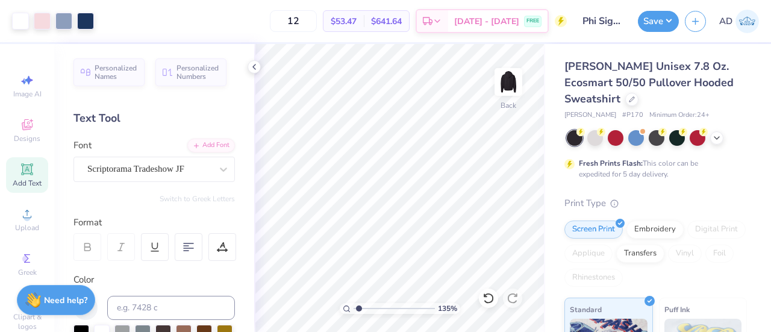
type input "1.32162916724301"
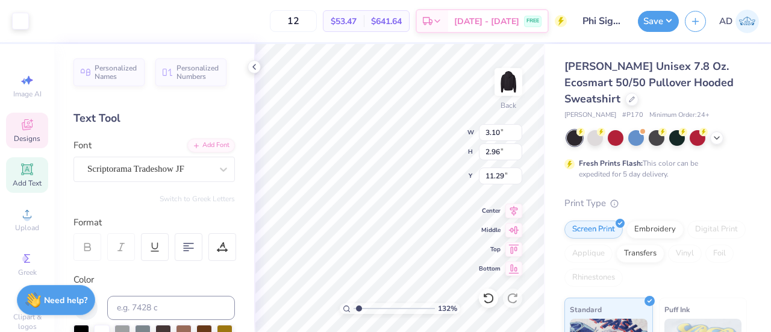
type input "1.32162916724301"
type input "1.91"
type input "2.68"
type input "4.01"
type input "1.32162916724301"
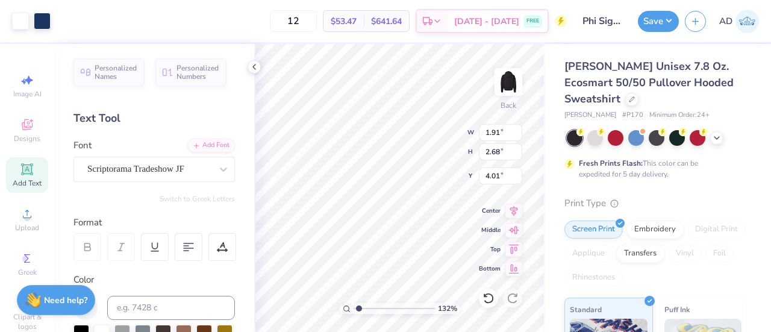
type input "3.10"
type input "2.96"
type input "11.29"
click at [23, 20] on div at bounding box center [20, 19] width 17 height 17
type input "1.32162916724301"
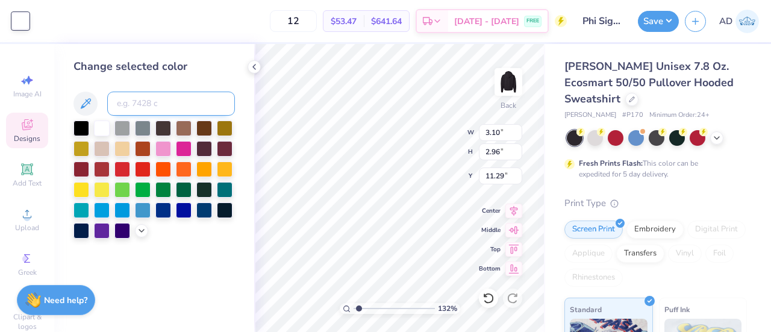
click at [165, 112] on input at bounding box center [171, 104] width 128 height 24
type input "534"
type input "1.32162916724301"
type input "white"
click at [102, 127] on div at bounding box center [102, 127] width 16 height 16
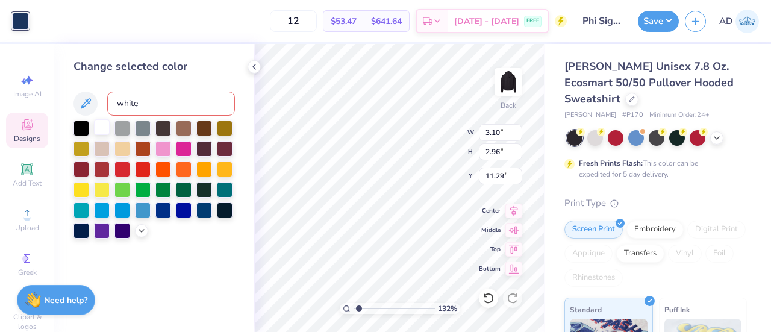
type input "1.32162916724301"
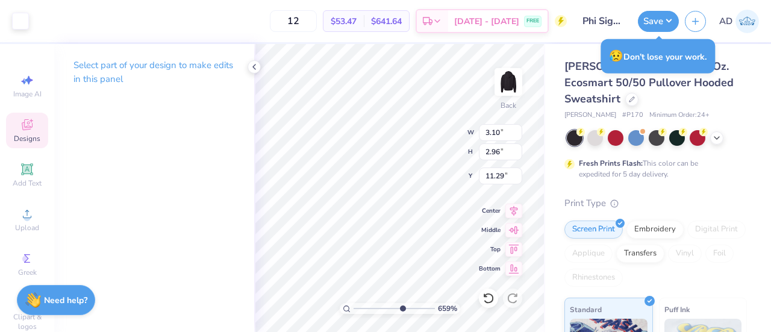
type input "1"
